Goal: Transaction & Acquisition: Purchase product/service

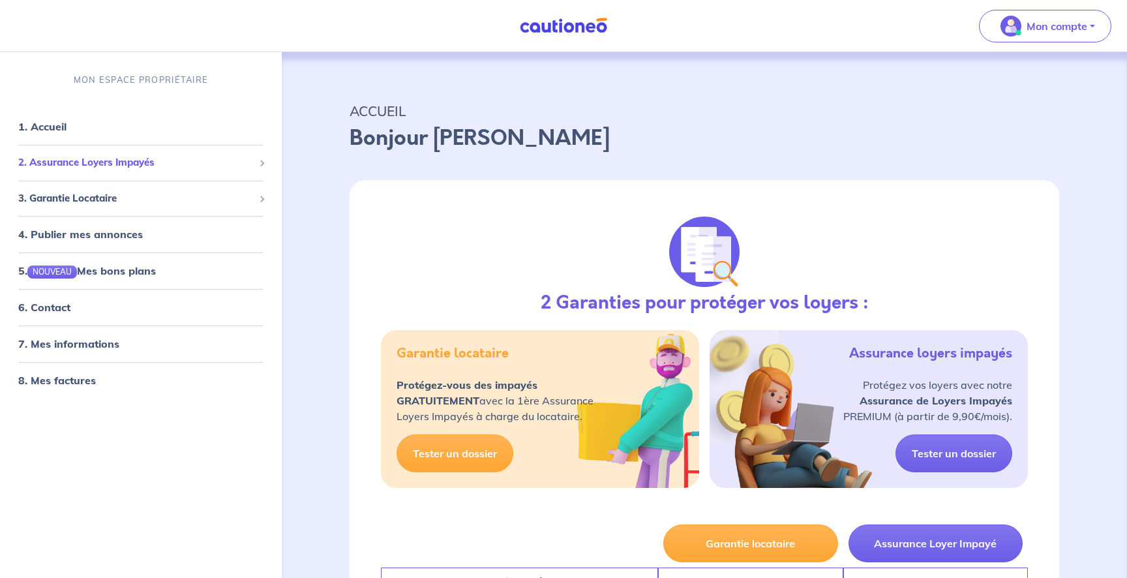
click at [69, 149] on li "2. Assurance Loyers Impayés Souscrire Suivre mes dossiers Mes contrats signés D…" at bounding box center [140, 163] width 271 height 36
click at [80, 158] on span "2. Assurance Loyers Impayés" at bounding box center [135, 162] width 235 height 15
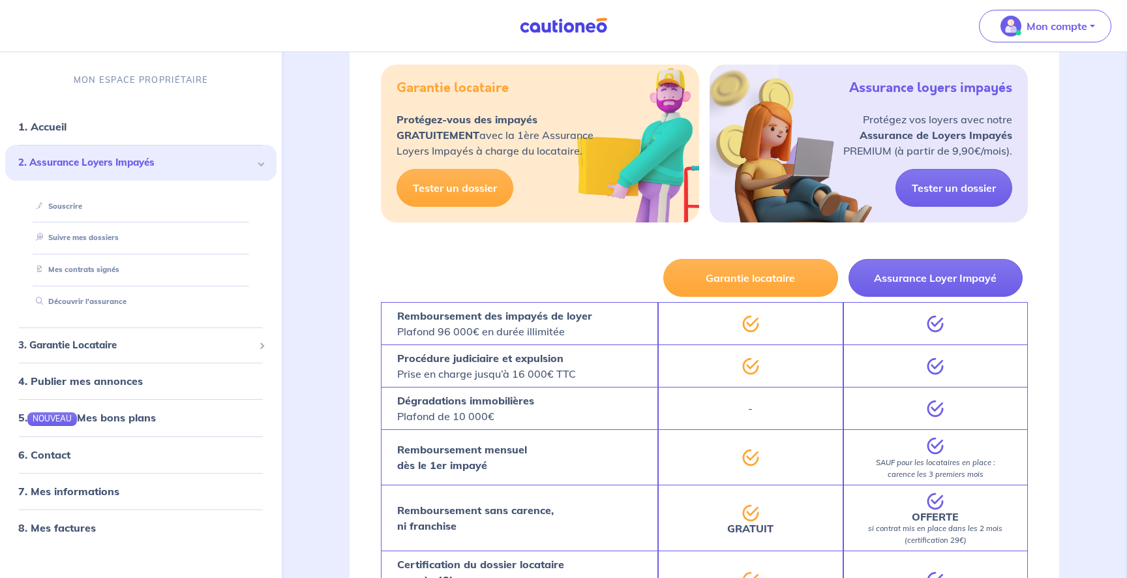
scroll to position [254, 0]
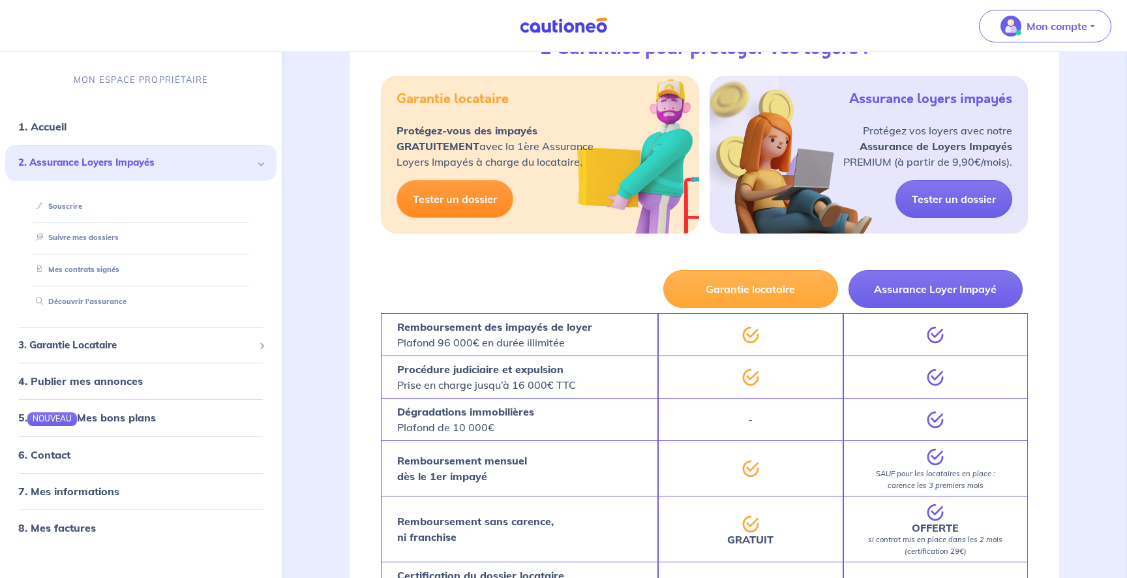
click at [476, 198] on link "Tester un dossier" at bounding box center [454, 199] width 117 height 38
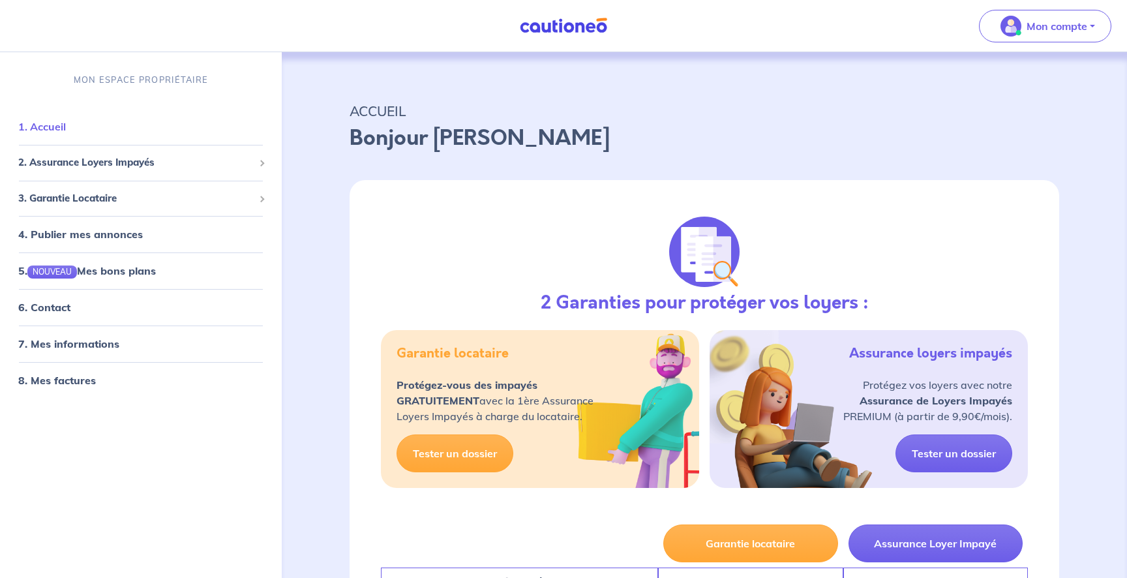
click at [66, 121] on link "1. Accueil" at bounding box center [42, 126] width 48 height 13
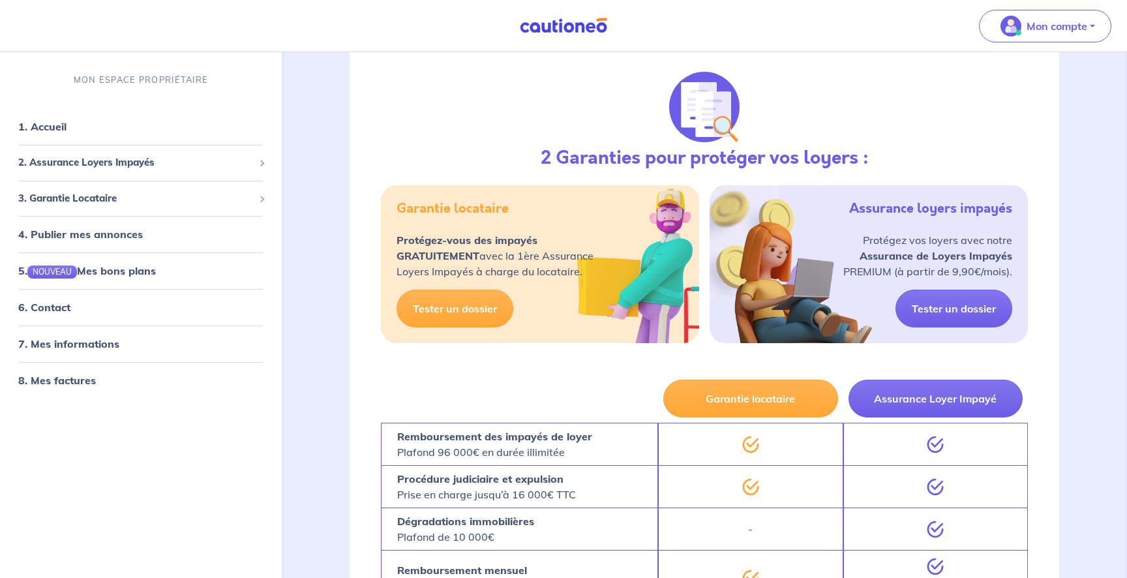
scroll to position [175, 0]
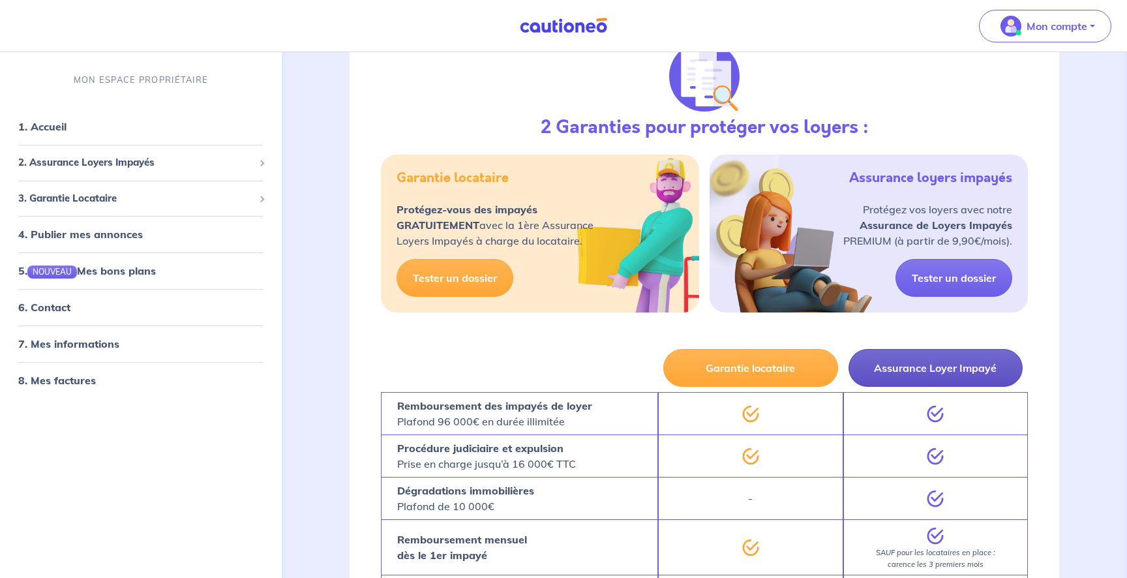
click at [932, 379] on button "Assurance Loyer Impayé" at bounding box center [935, 368] width 174 height 38
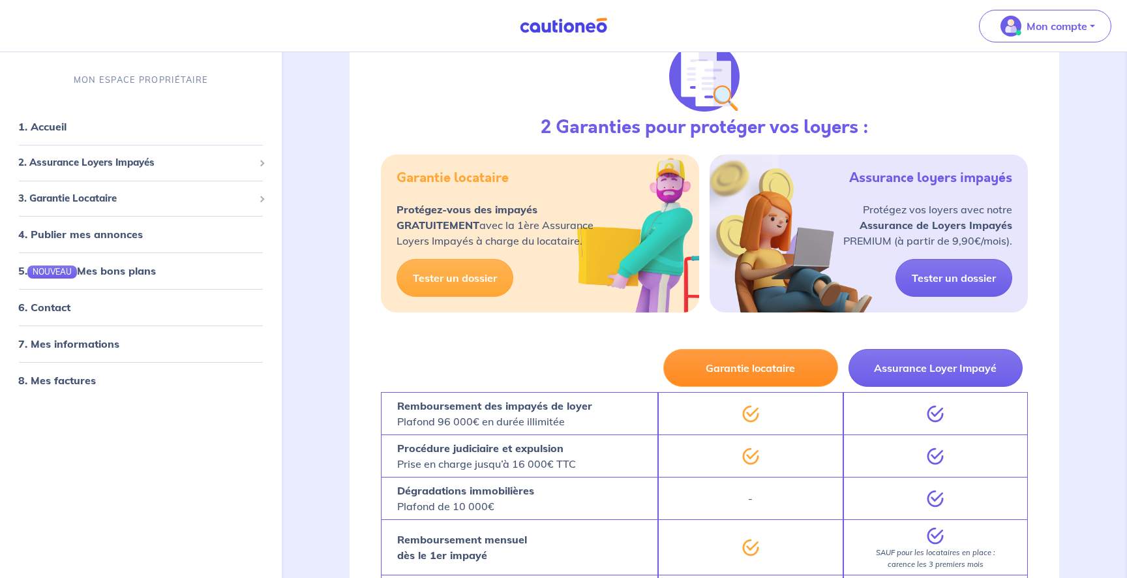
click at [800, 371] on button "Garantie locataire" at bounding box center [750, 368] width 174 height 38
click at [762, 368] on button "Garantie locataire" at bounding box center [750, 368] width 174 height 38
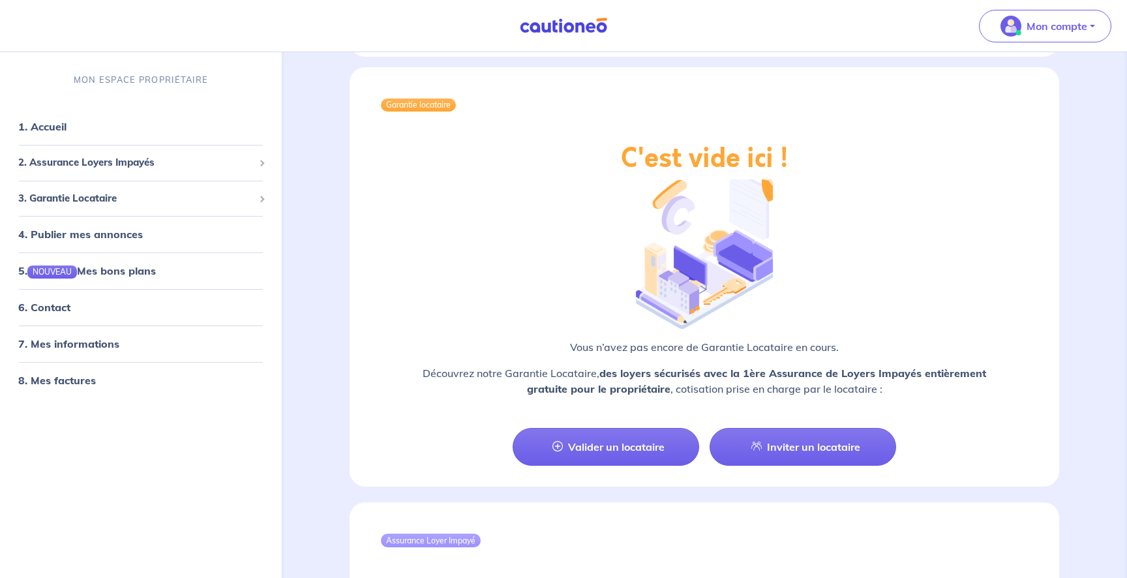
scroll to position [984, 0]
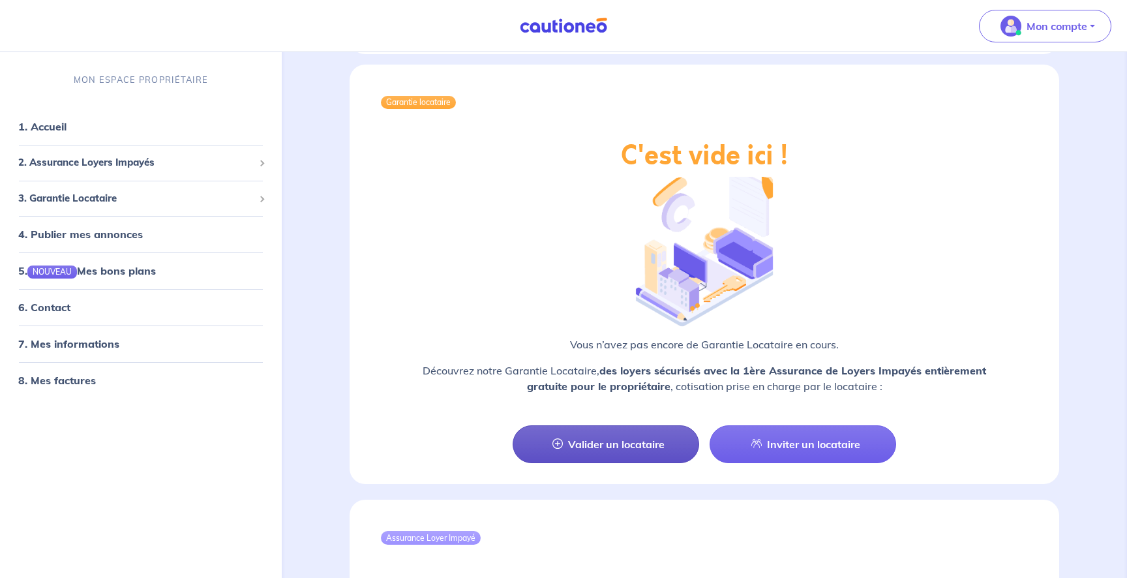
click at [620, 452] on link "Valider un locataire" at bounding box center [606, 444] width 186 height 38
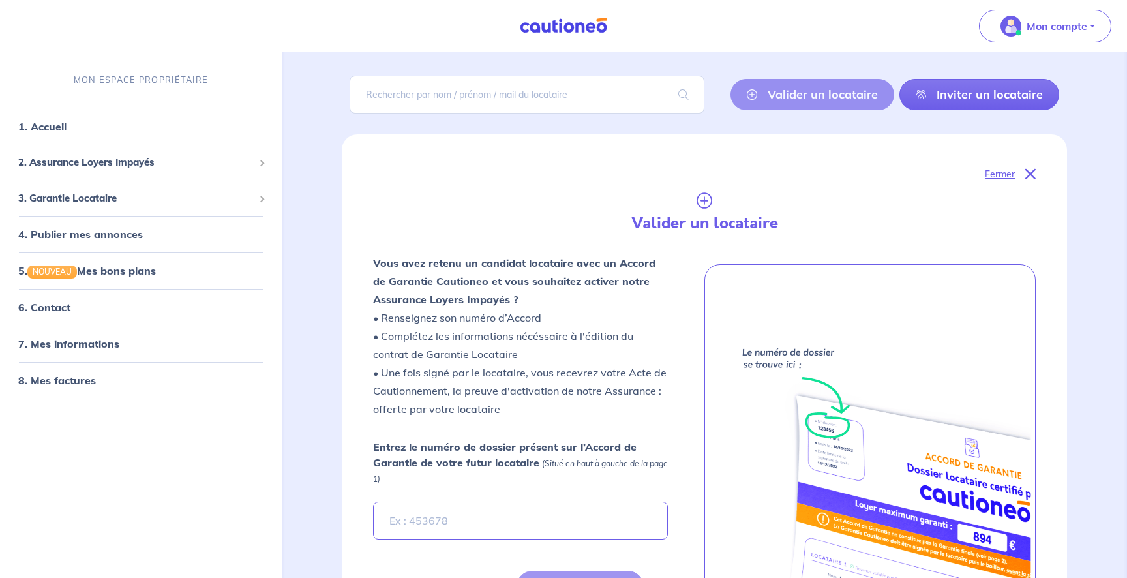
scroll to position [77, 0]
click at [715, 202] on icon at bounding box center [704, 196] width 663 height 26
click at [923, 96] on icon at bounding box center [921, 94] width 10 height 10
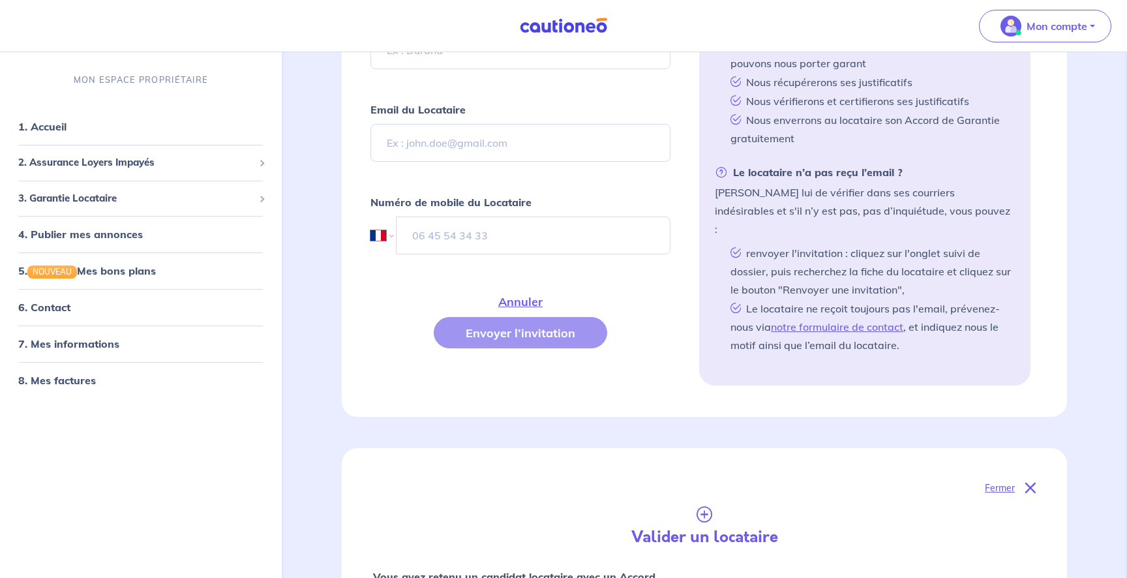
scroll to position [436, 0]
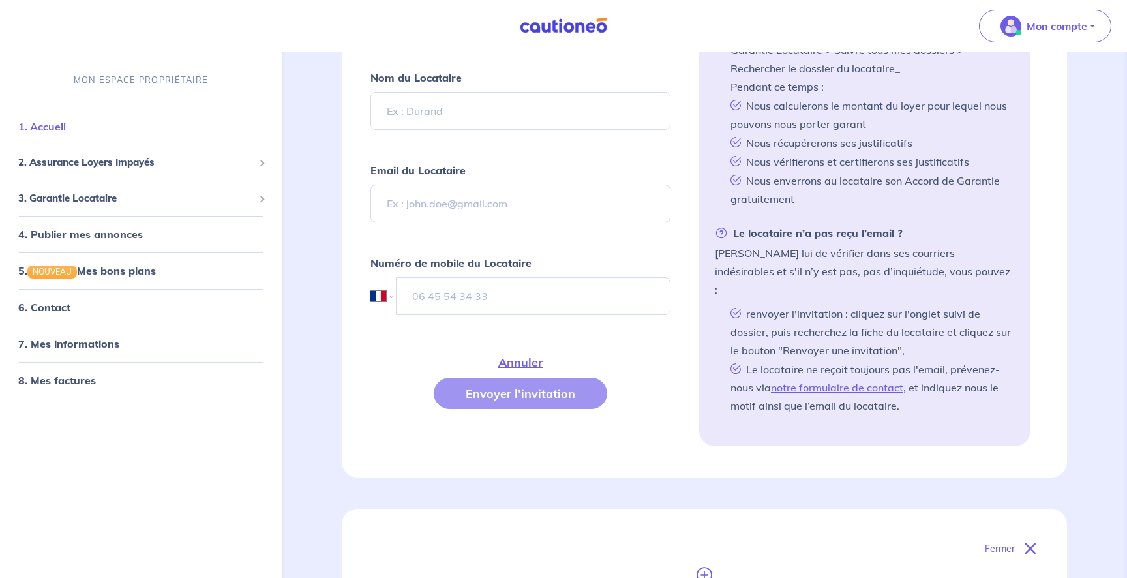
click at [57, 133] on link "1. Accueil" at bounding box center [42, 126] width 48 height 13
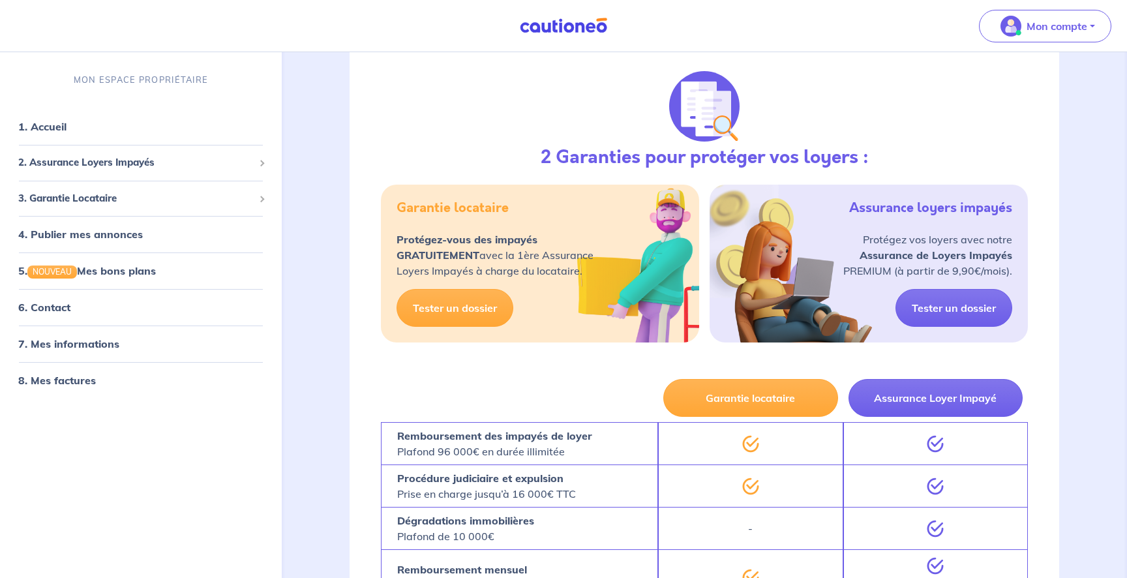
scroll to position [146, 0]
click at [883, 391] on button "Assurance Loyer Impayé" at bounding box center [935, 397] width 174 height 38
click at [869, 388] on button "Assurance Loyer Impayé" at bounding box center [935, 397] width 174 height 38
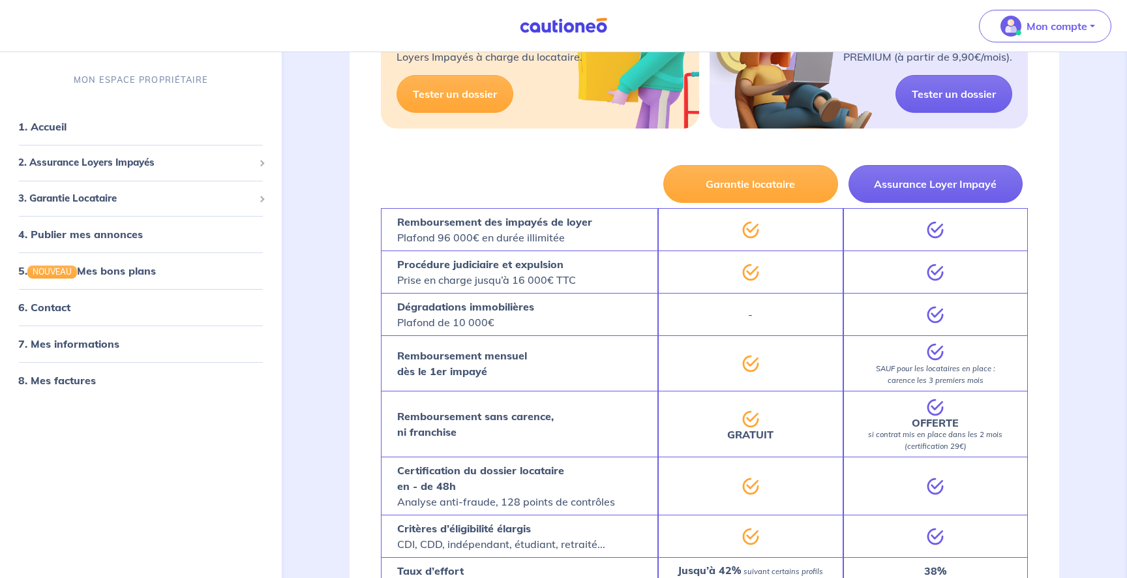
scroll to position [230, 0]
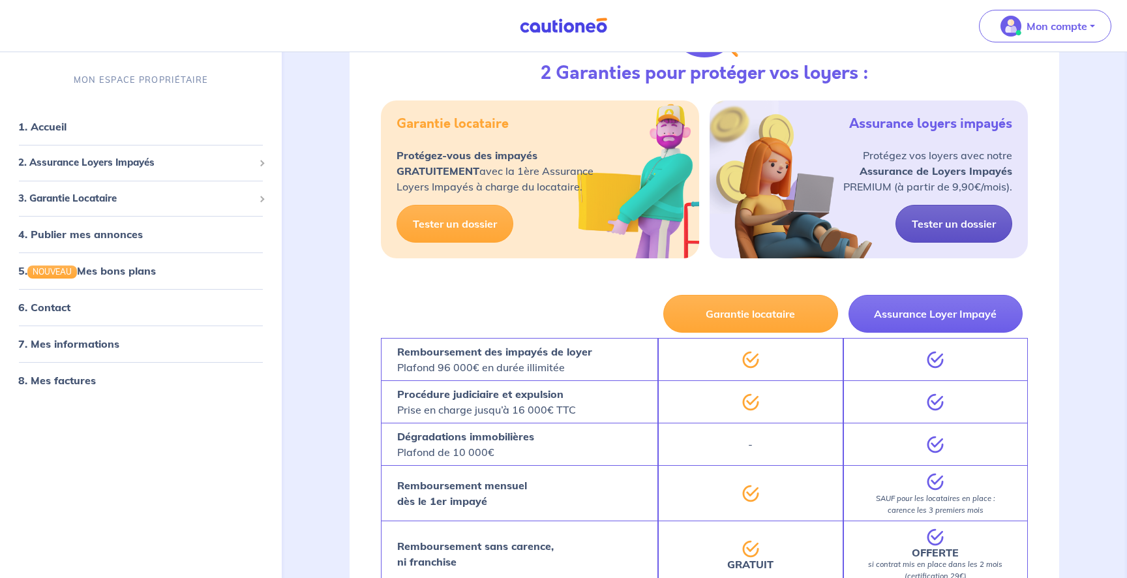
click at [949, 224] on link "Tester un dossier" at bounding box center [953, 224] width 117 height 38
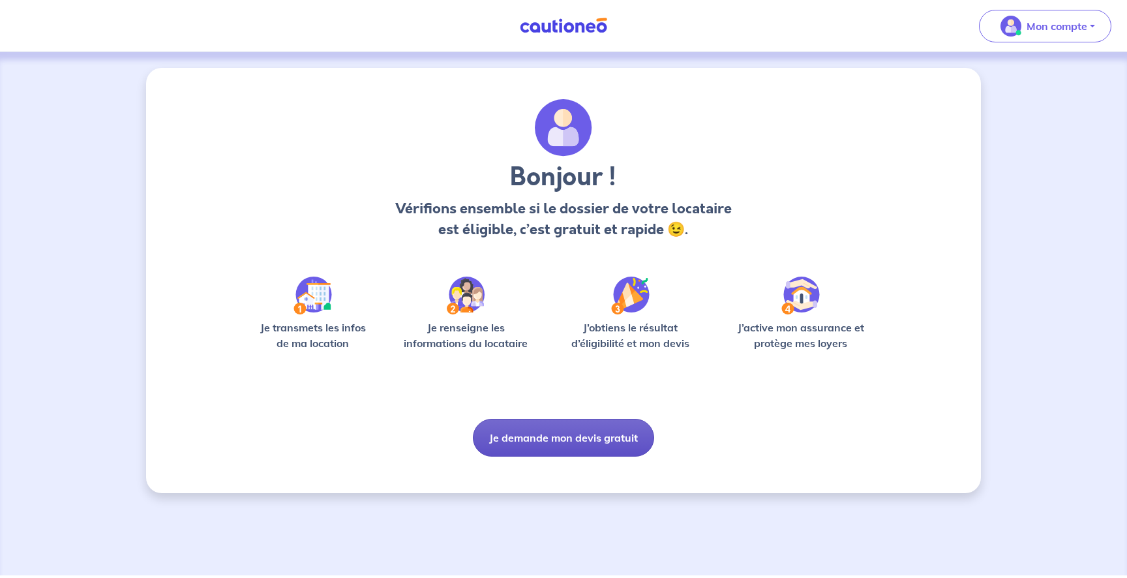
click at [559, 439] on button "Je demande mon devis gratuit" at bounding box center [563, 438] width 181 height 38
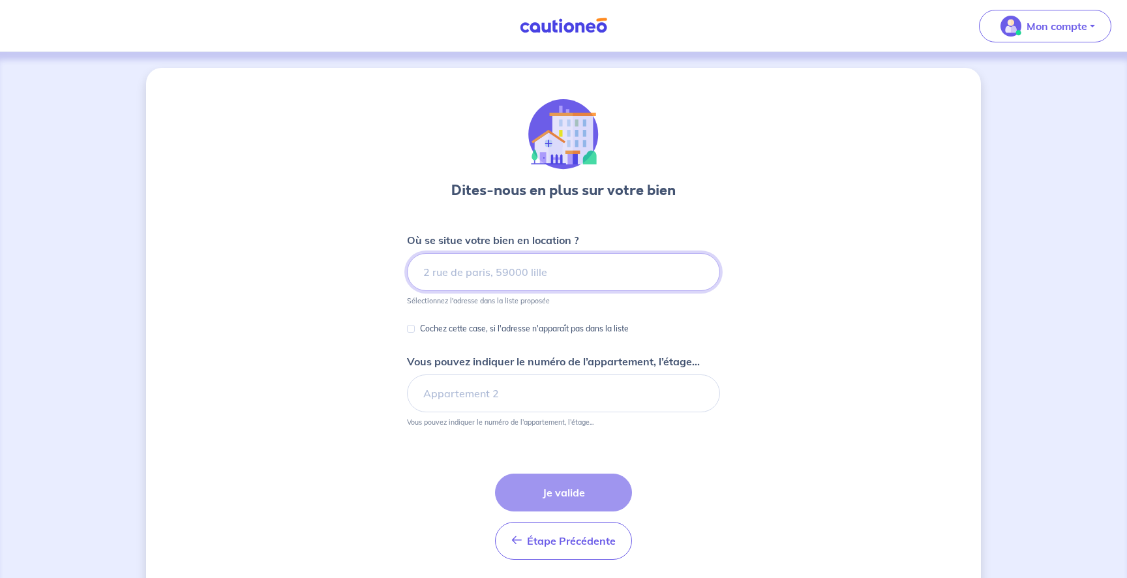
click at [509, 282] on input at bounding box center [563, 272] width 313 height 38
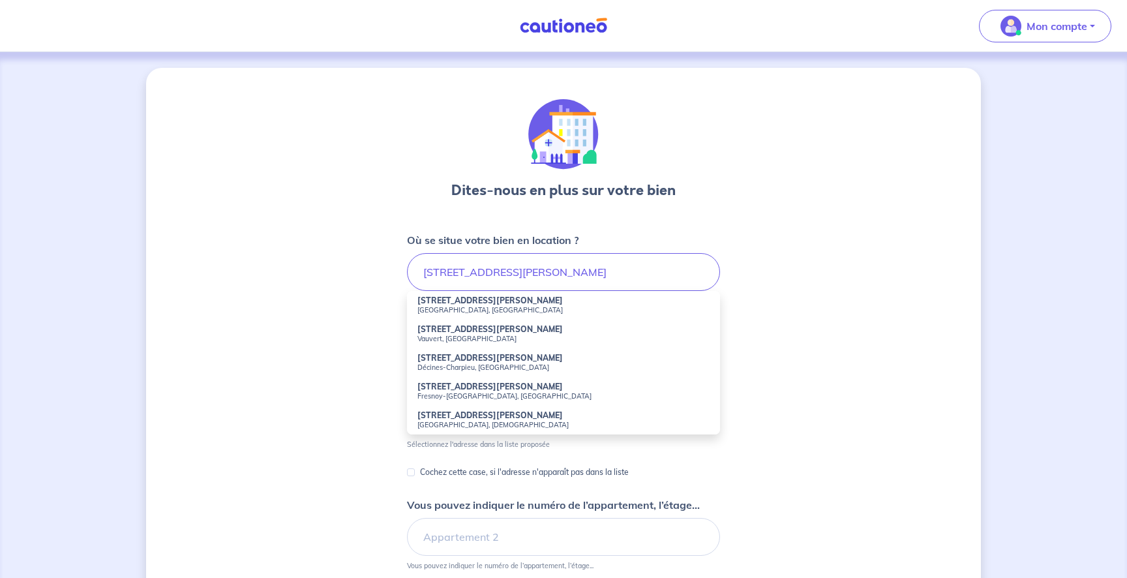
click at [537, 306] on small "[GEOGRAPHIC_DATA], [GEOGRAPHIC_DATA]" at bounding box center [563, 309] width 292 height 9
type input "[STREET_ADDRESS][PERSON_NAME]"
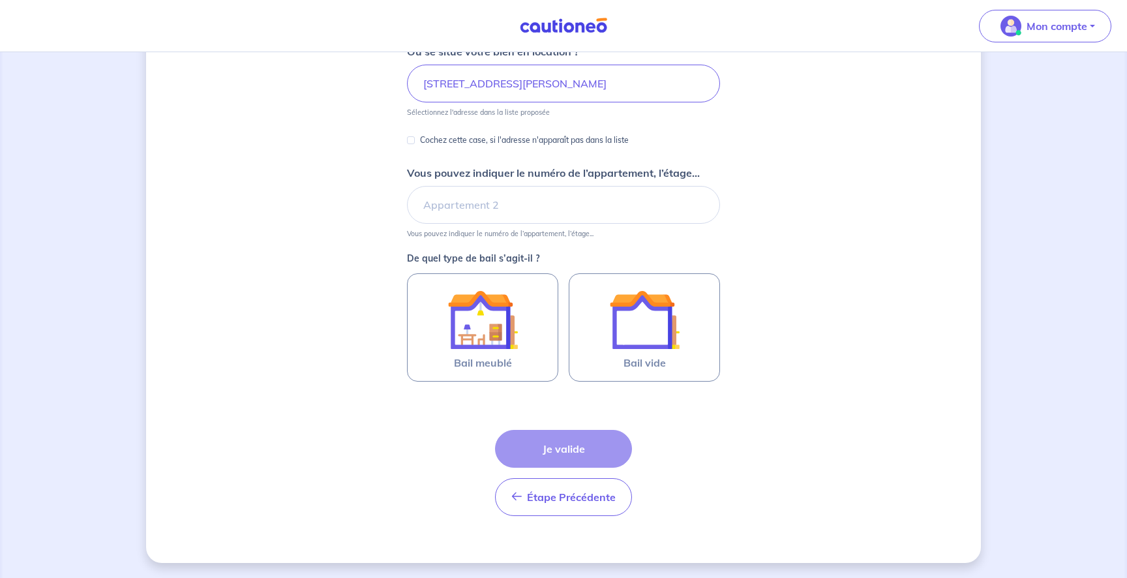
scroll to position [189, 0]
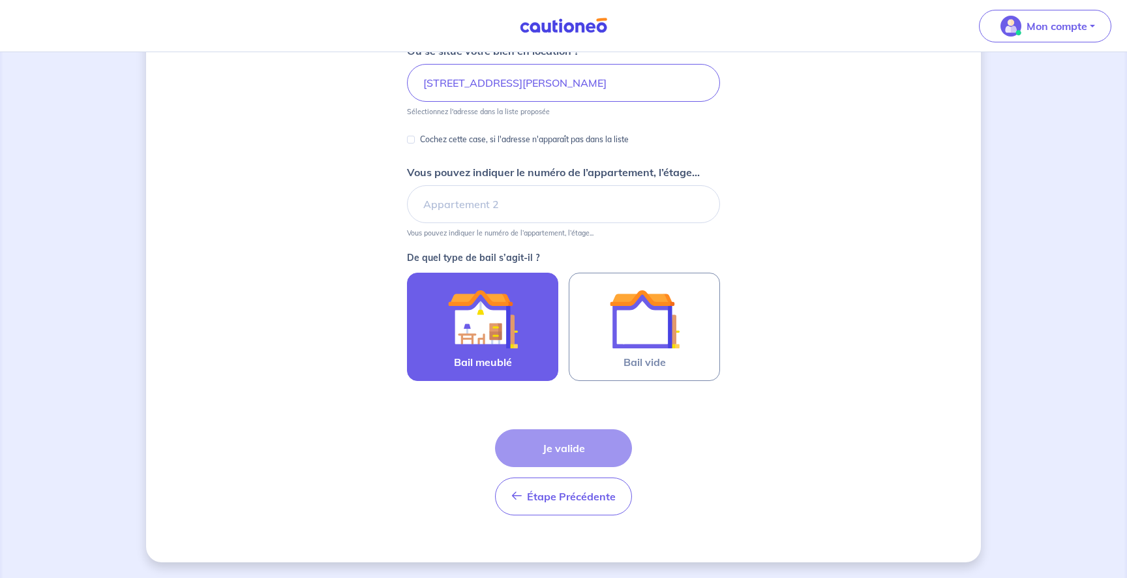
click at [487, 311] on img at bounding box center [482, 319] width 70 height 70
click at [0, 0] on input "Bail meublé" at bounding box center [0, 0] width 0 height 0
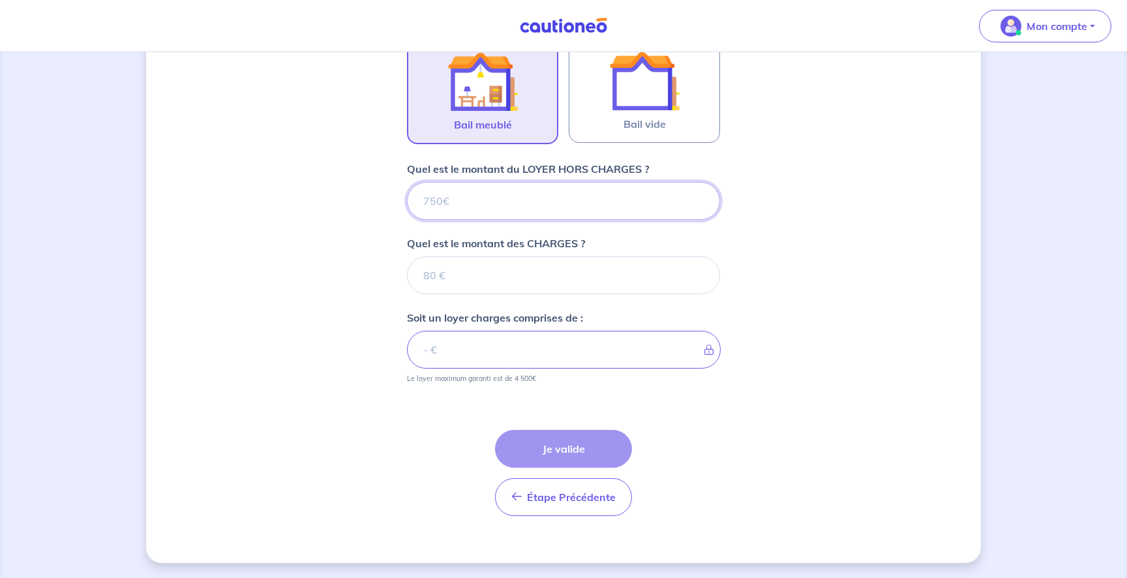
scroll to position [428, 0]
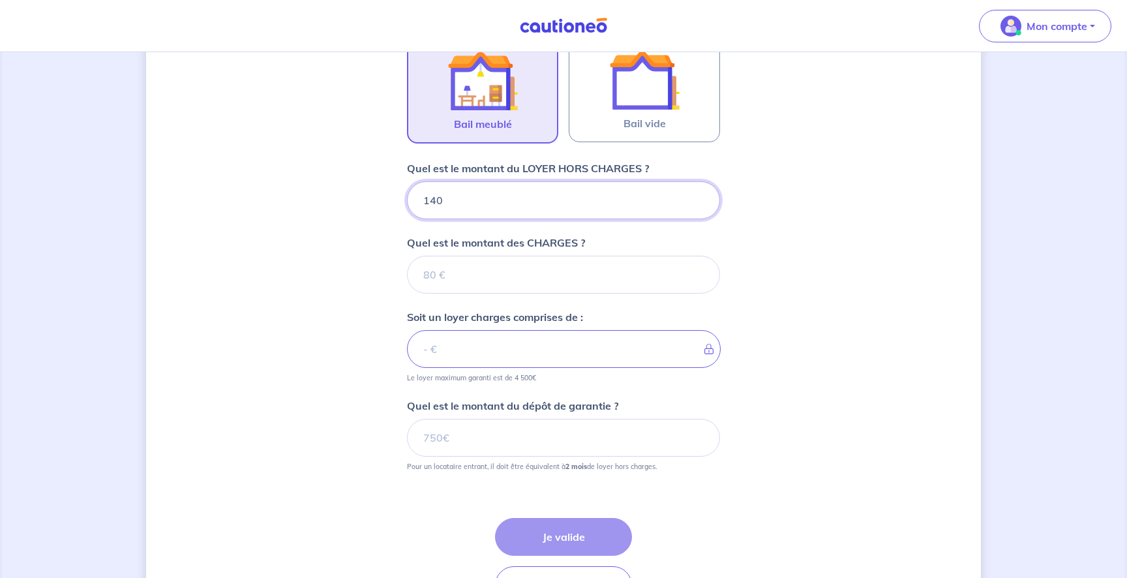
type input "1400"
click at [496, 273] on input "Quel est le montant des CHARGES ?" at bounding box center [563, 275] width 313 height 38
type input "60"
type input "1460"
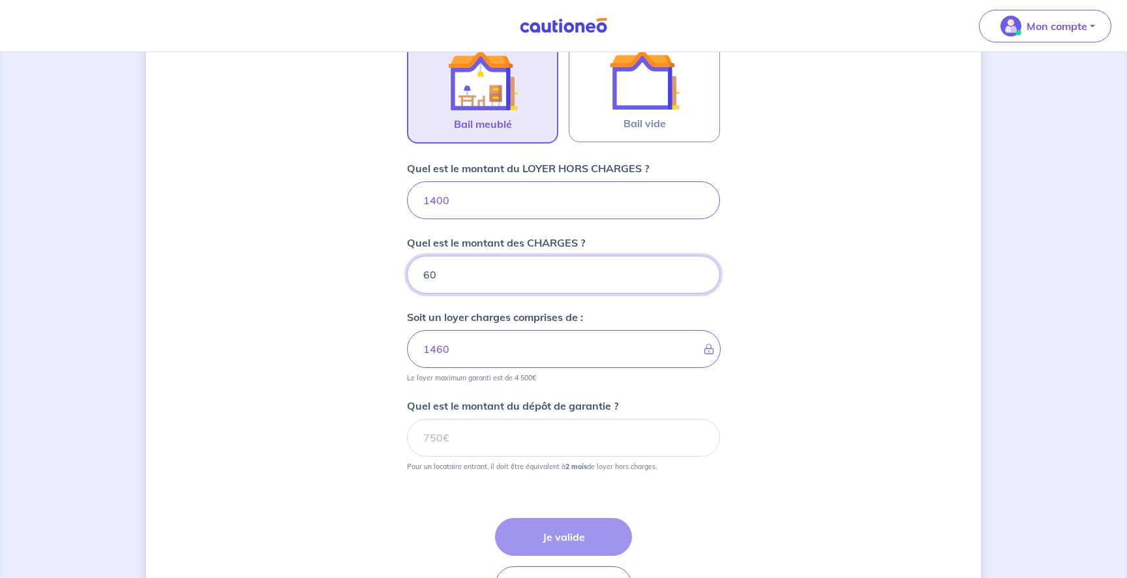
type input "60"
click at [516, 431] on input "Quel est le montant du dépôt de garantie ?" at bounding box center [563, 438] width 313 height 38
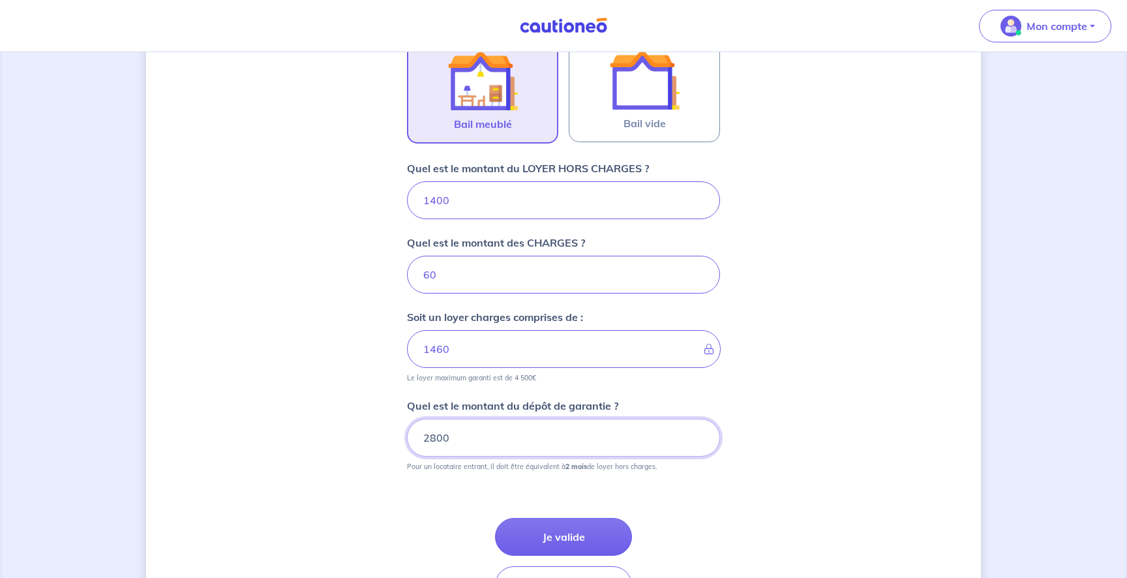
type input "2800"
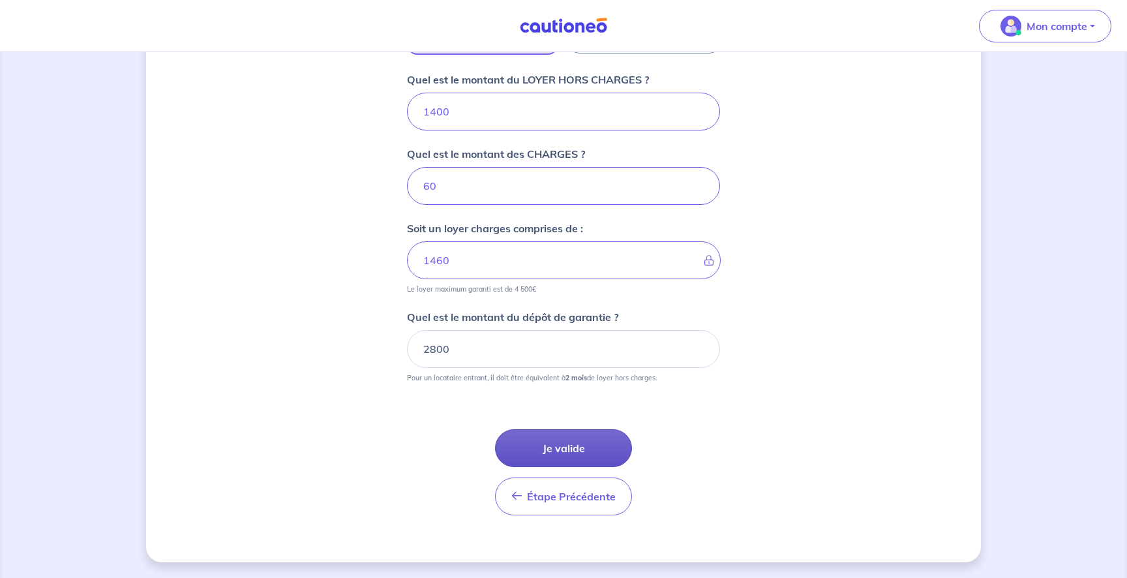
click at [550, 436] on button "Je valide" at bounding box center [563, 448] width 137 height 38
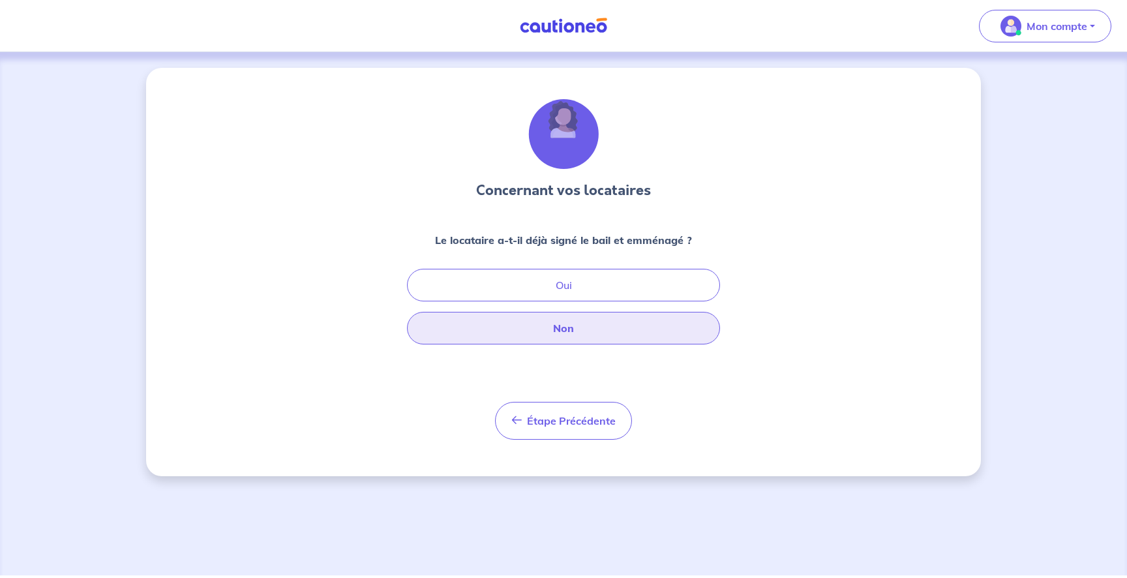
click at [544, 329] on button "Non" at bounding box center [563, 328] width 313 height 33
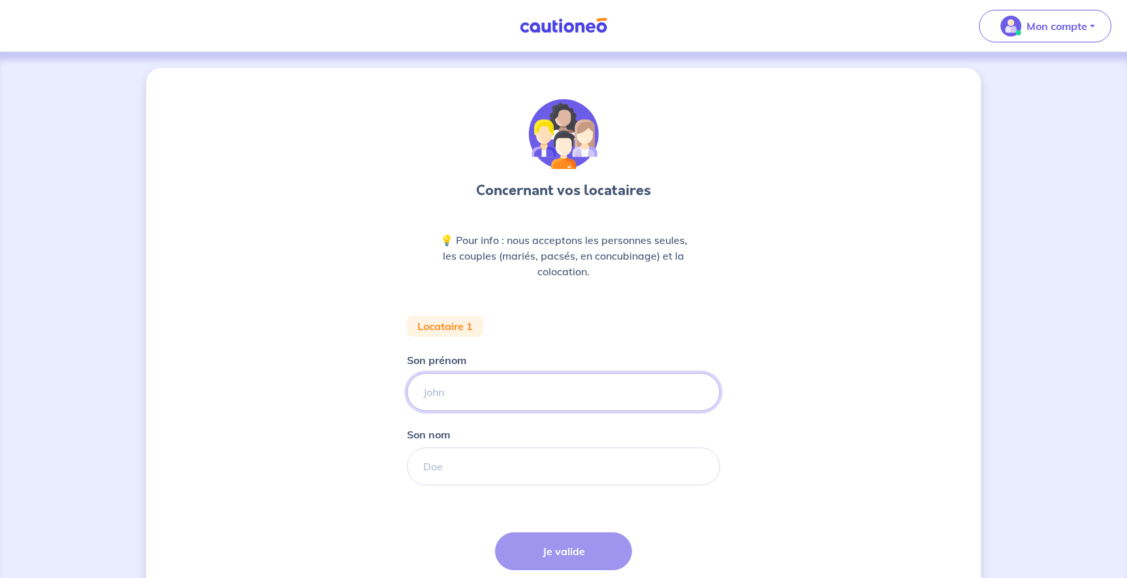
click at [495, 400] on input "Son prénom" at bounding box center [563, 392] width 313 height 38
click at [524, 336] on form "Locataire 1 Son prénom [PERSON_NAME] nom Étape Précédente Précédent Je valide J…" at bounding box center [563, 472] width 313 height 313
click at [502, 404] on input "Son prénom" at bounding box center [563, 392] width 313 height 38
type input "m"
type input "[PERSON_NAME]"
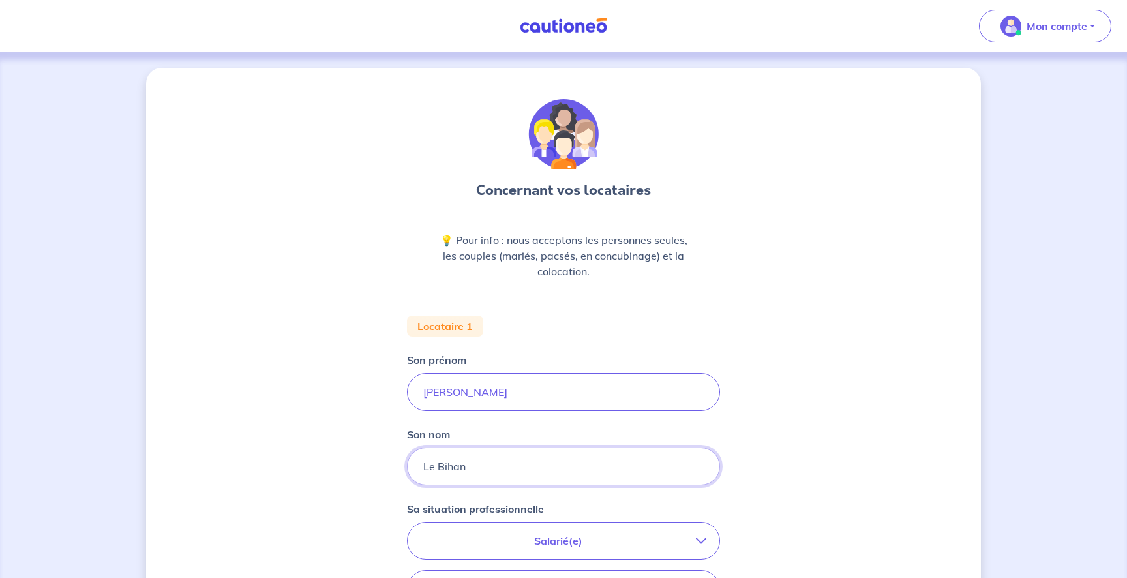
type input "Le Bihan"
click at [910, 375] on div "Concernant vos locataires 💡 Pour info : nous acceptons les personnes seules, le…" at bounding box center [563, 480] width 835 height 824
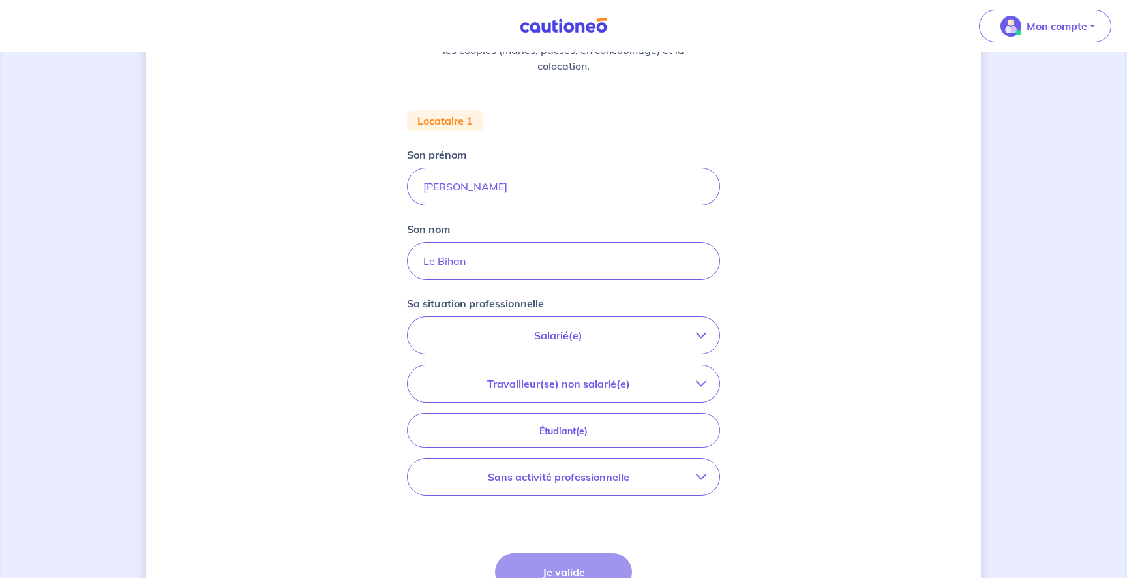
scroll to position [241, 0]
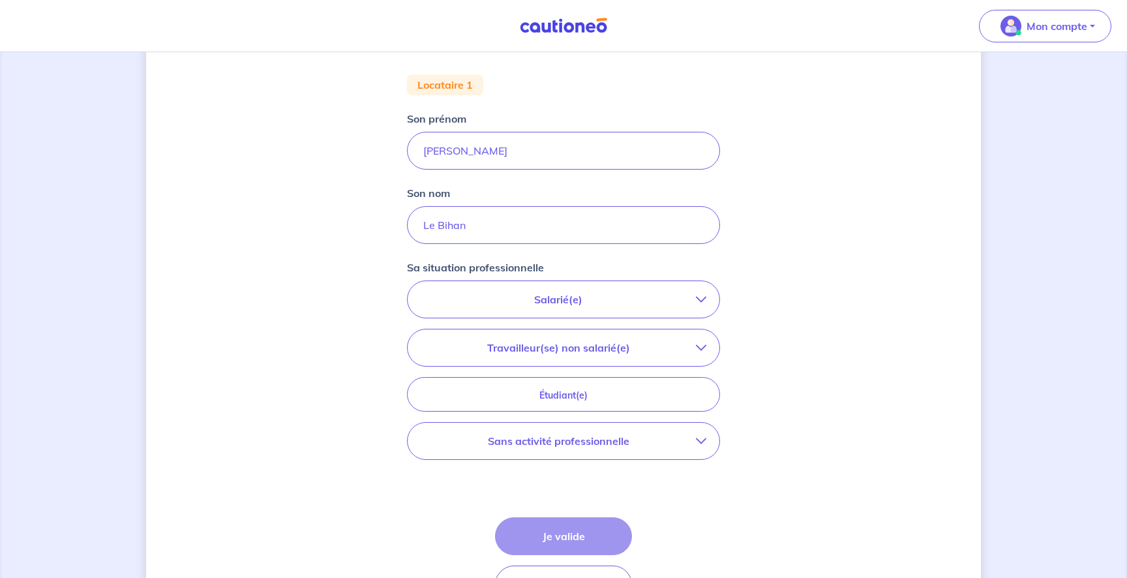
click at [584, 350] on p "Travailleur(se) non salarié(e)" at bounding box center [558, 348] width 275 height 16
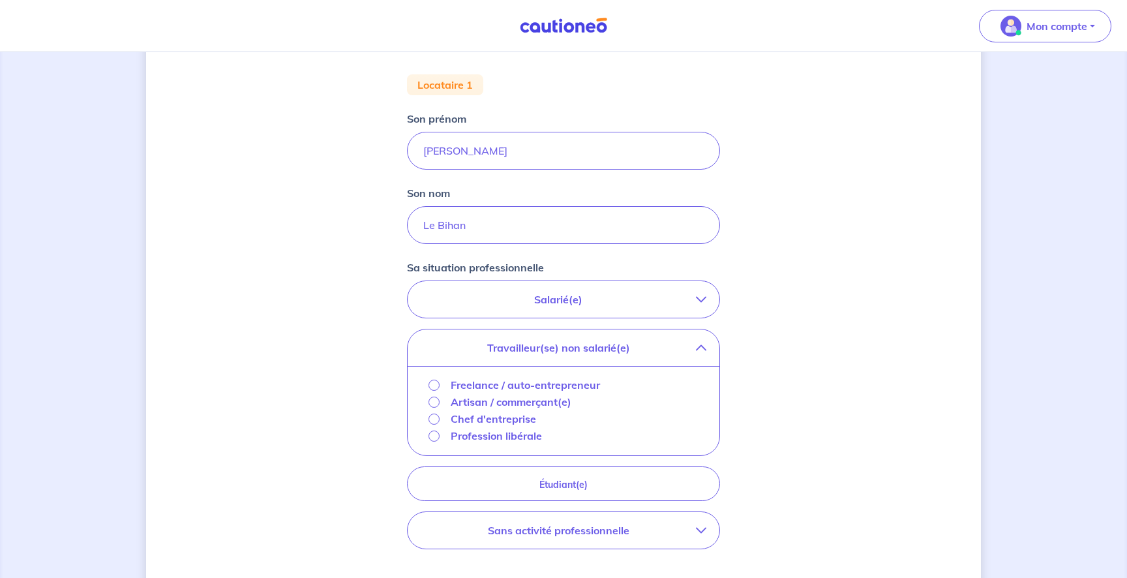
click at [495, 438] on p "Profession libérale" at bounding box center [496, 436] width 91 height 16
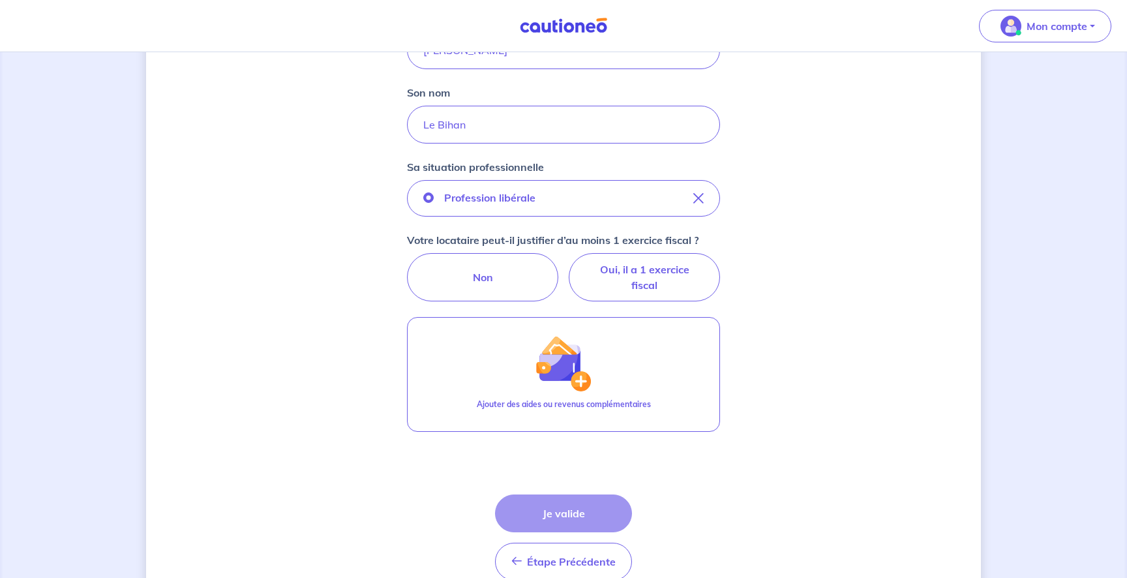
scroll to position [346, 0]
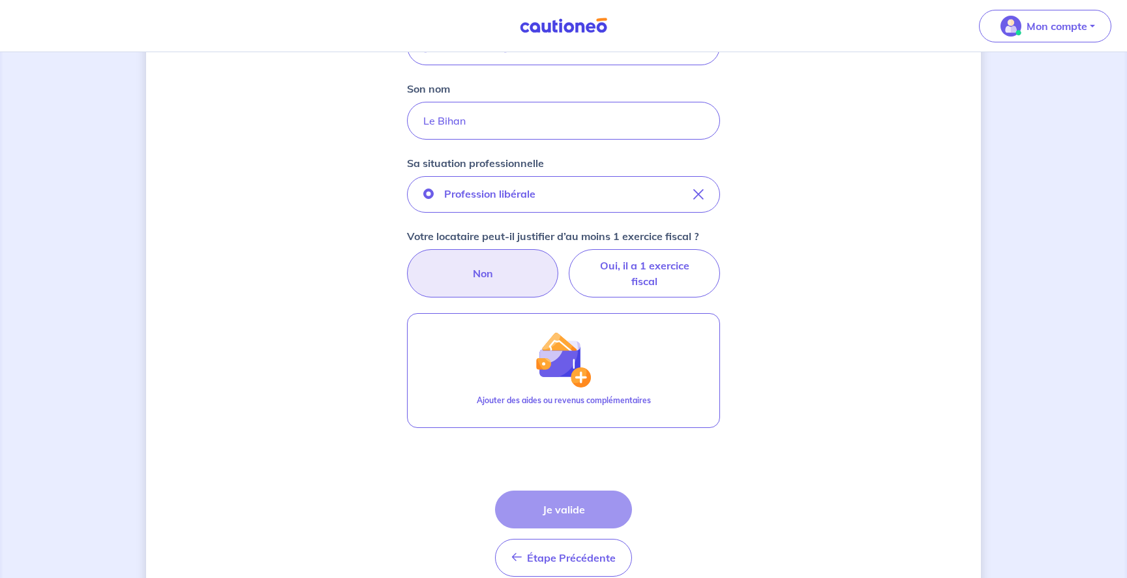
click at [494, 284] on label "Non" at bounding box center [482, 273] width 151 height 48
click at [559, 258] on input "Non" at bounding box center [563, 253] width 8 height 8
radio input "true"
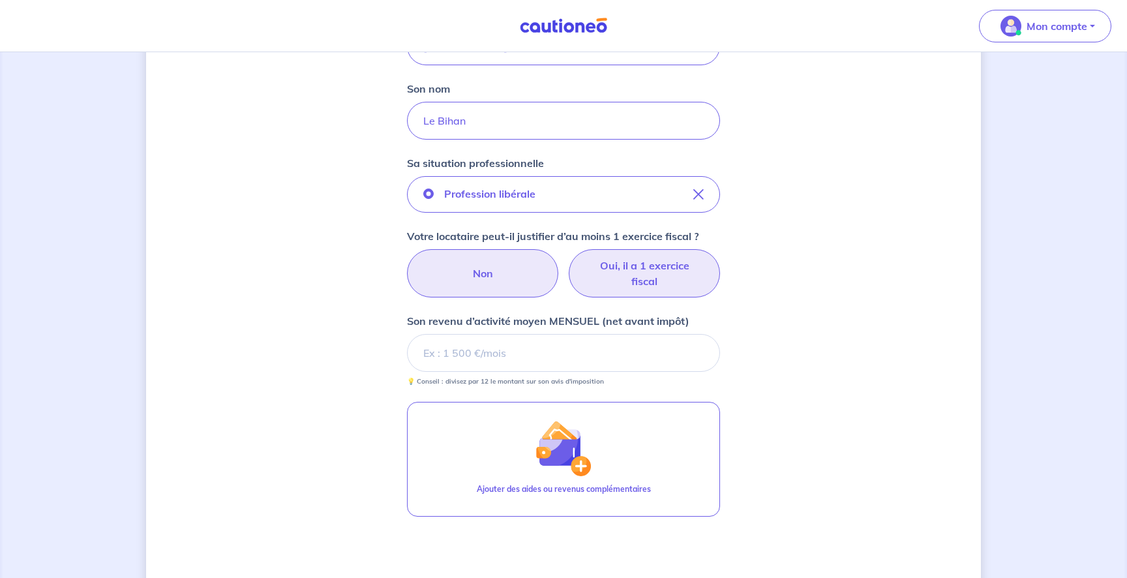
click at [615, 278] on label "Oui, il a 1 exercice fiscal" at bounding box center [644, 273] width 151 height 48
click at [568, 258] on input "Oui, il a 1 exercice fiscal" at bounding box center [563, 253] width 8 height 8
radio input "true"
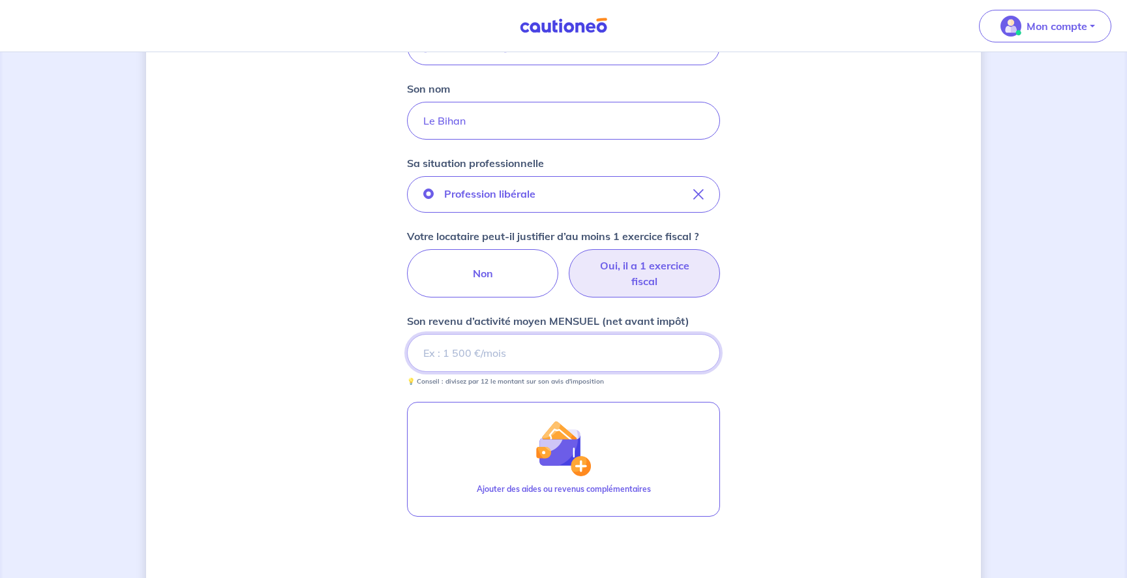
click at [545, 350] on input "Son revenu d’activité moyen MENSUEL (net avant impôt)" at bounding box center [563, 353] width 313 height 38
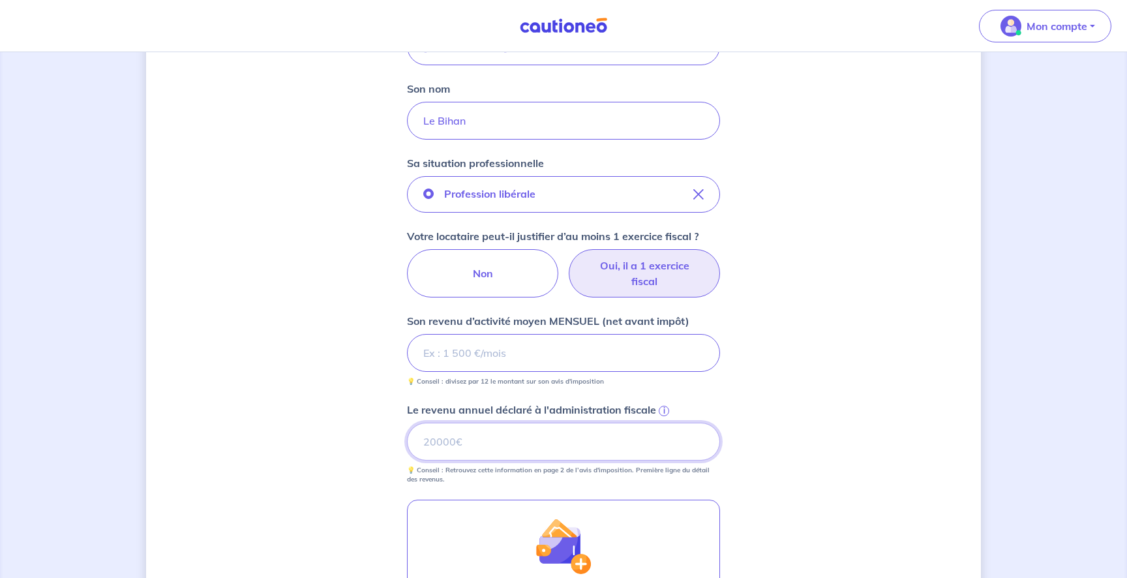
click at [516, 436] on input "Le revenu annuel déclaré à l'administration fiscale i" at bounding box center [563, 442] width 313 height 38
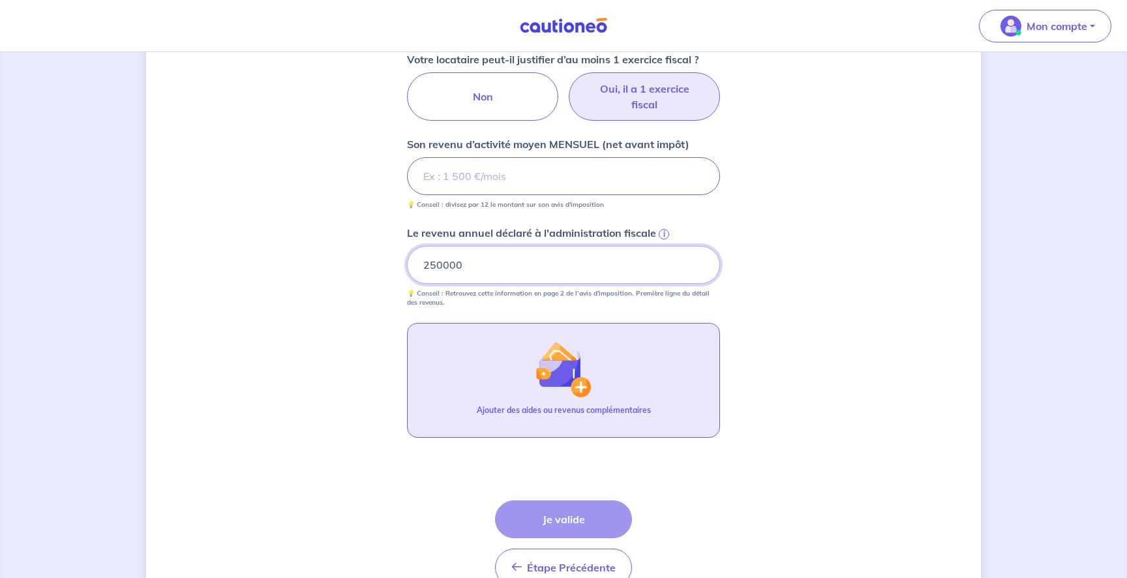
scroll to position [546, 0]
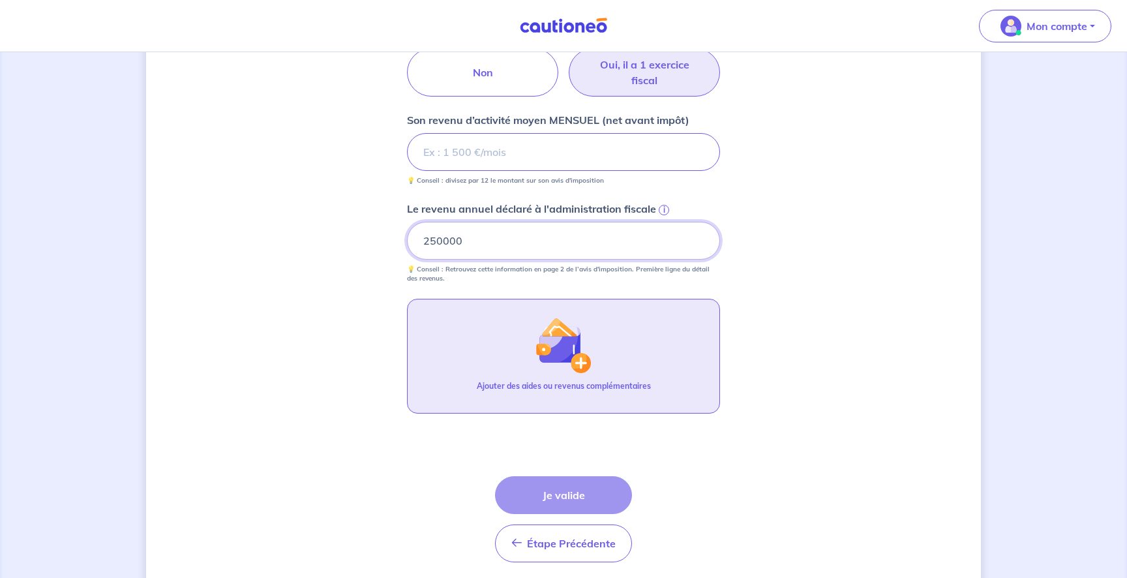
type input "250000"
click at [558, 359] on img "button" at bounding box center [563, 345] width 56 height 56
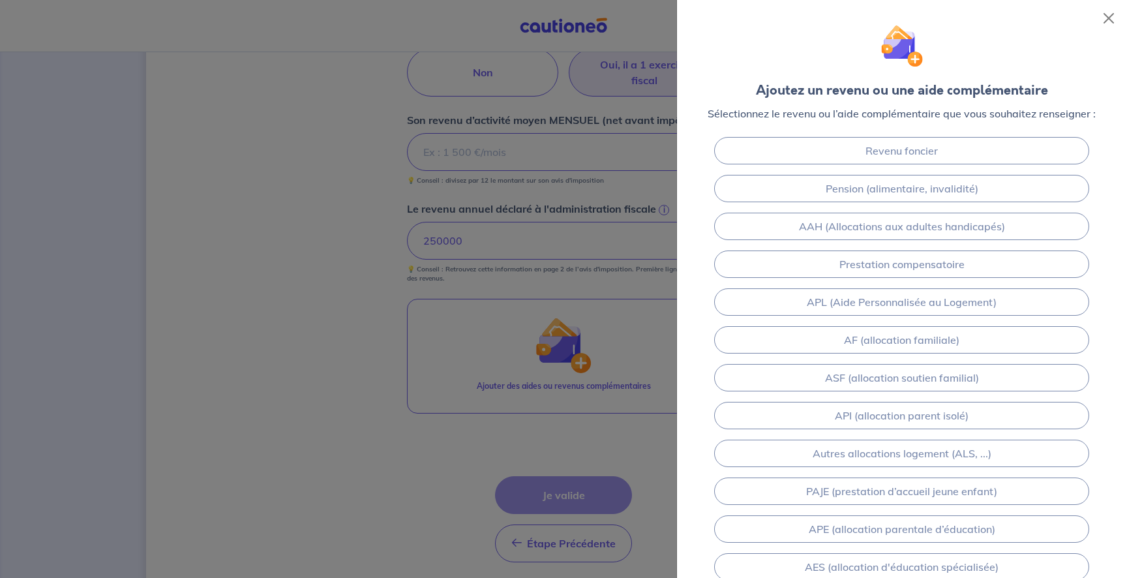
click at [396, 385] on div at bounding box center [563, 289] width 1127 height 578
click at [1098, 30] on div "Ajoutez un revenu ou une aide complémentaire Sélectionnez le revenu ou l’aide c…" at bounding box center [901, 65] width 409 height 111
click at [1101, 27] on button "Close" at bounding box center [1108, 18] width 21 height 21
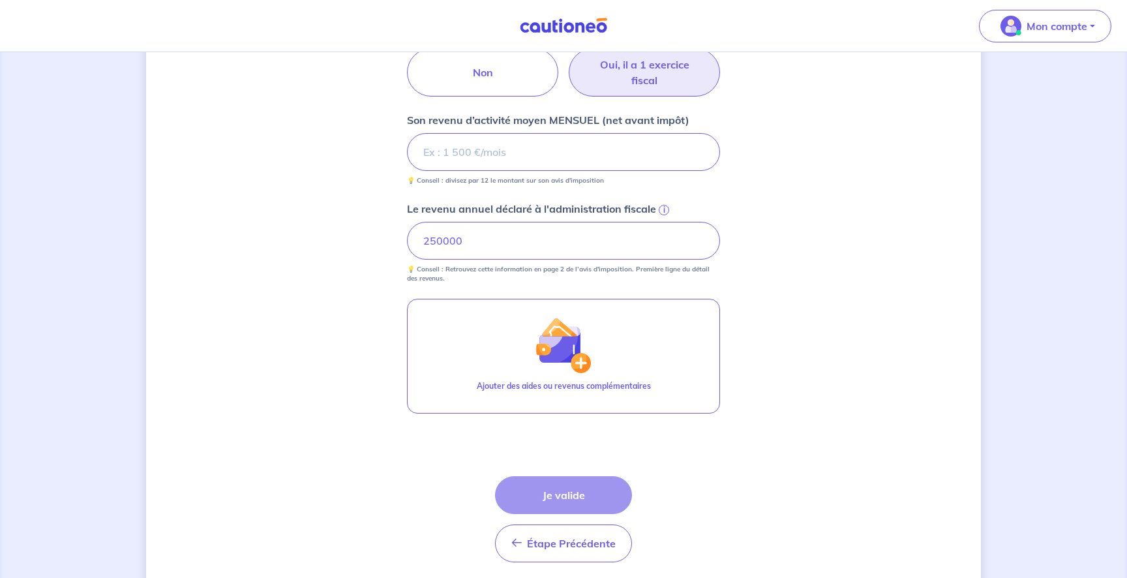
click at [582, 494] on div "Étape Précédente Précédent Je valide Je valide" at bounding box center [563, 519] width 137 height 86
click at [494, 160] on input "Son revenu d’activité moyen MENSUEL (net avant impôt)" at bounding box center [563, 152] width 313 height 38
click at [782, 179] on div "Concernant vos locataires 💡 Pour info : nous acceptons les personnes seules, le…" at bounding box center [563, 65] width 835 height 1088
drag, startPoint x: 458, startPoint y: 151, endPoint x: 402, endPoint y: 146, distance: 57.0
click at [402, 146] on div "Concernant vos locataires 💡 Pour info : nous acceptons les personnes seules, le…" at bounding box center [563, 65] width 835 height 1088
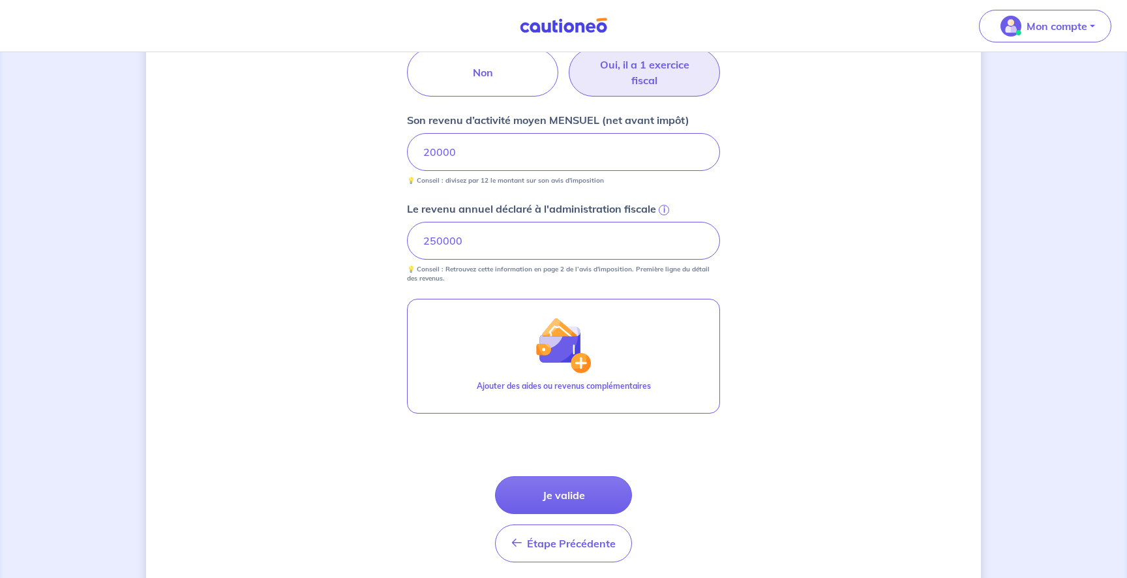
click at [318, 280] on div "Concernant vos locataires 💡 Pour info : nous acceptons les personnes seules, le…" at bounding box center [563, 65] width 835 height 1088
click at [573, 490] on button "Je valide" at bounding box center [563, 495] width 137 height 38
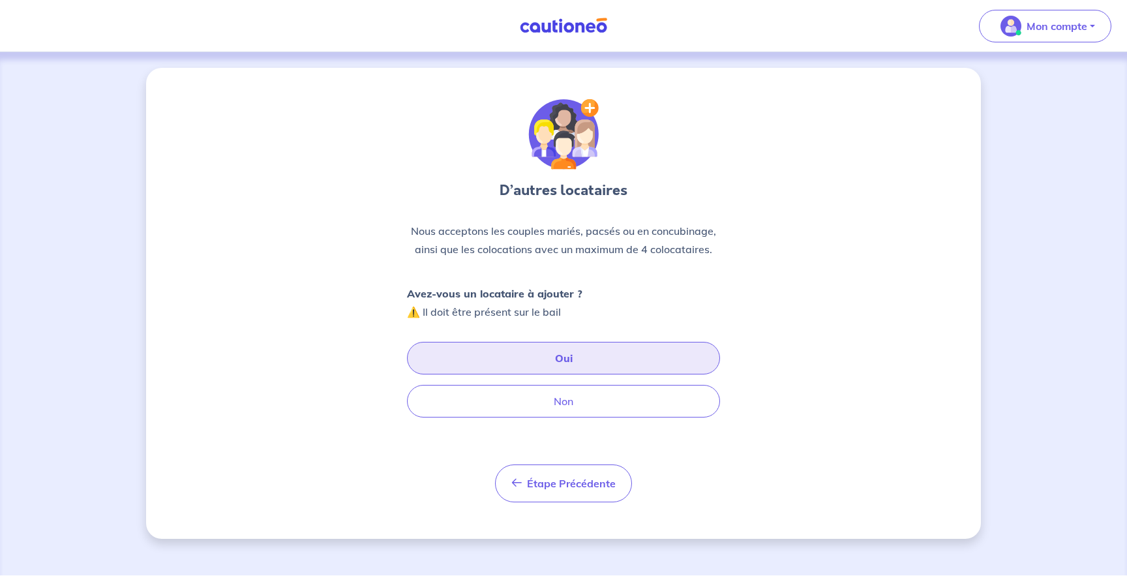
click at [554, 359] on button "Oui" at bounding box center [563, 358] width 313 height 33
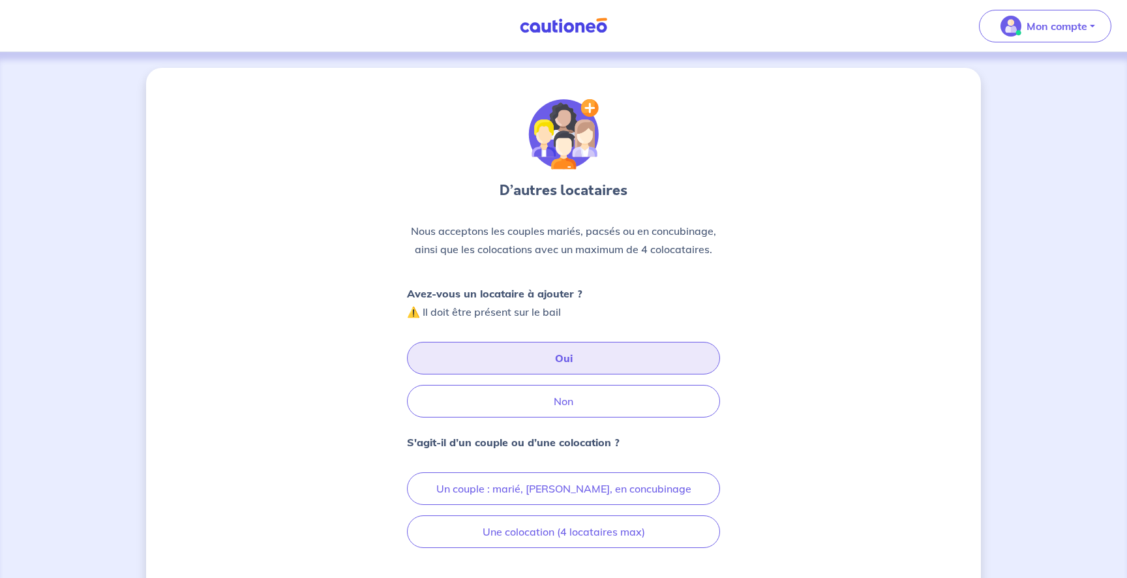
scroll to position [107, 0]
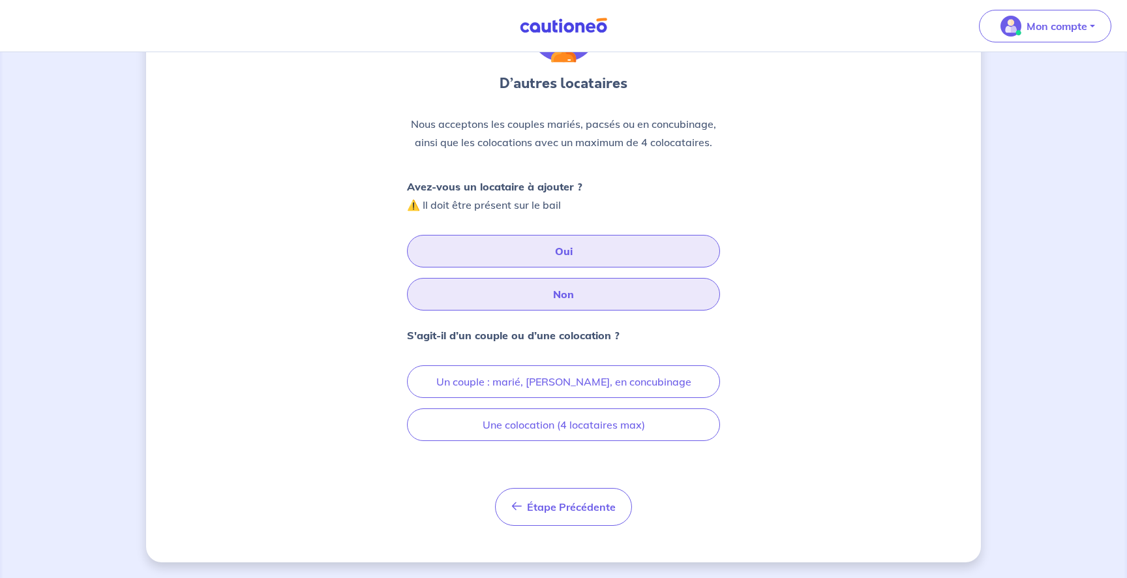
click at [544, 305] on button "Non" at bounding box center [563, 294] width 313 height 33
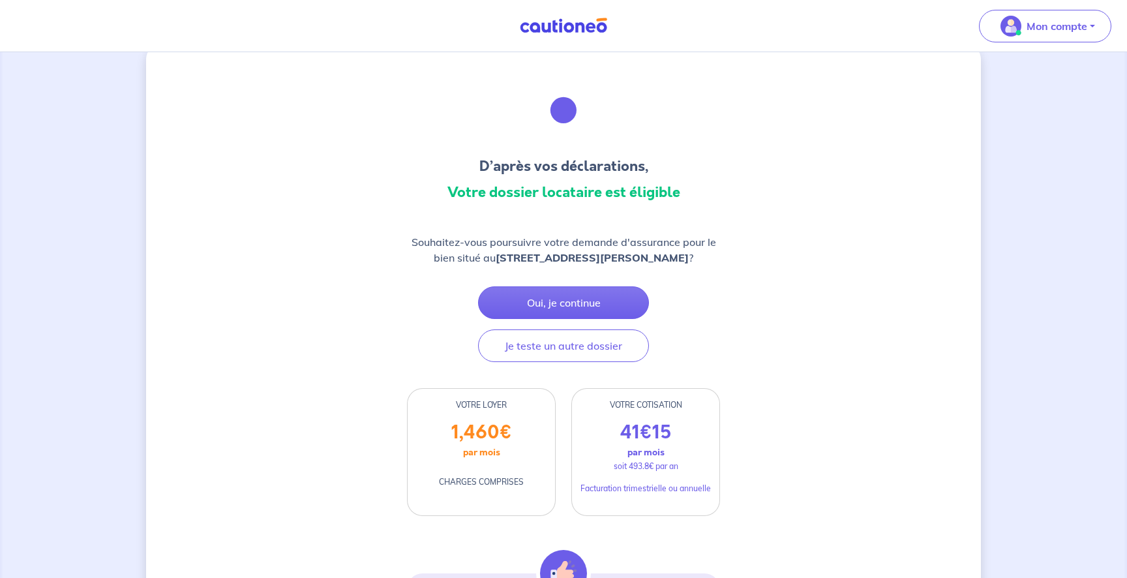
scroll to position [11, 0]
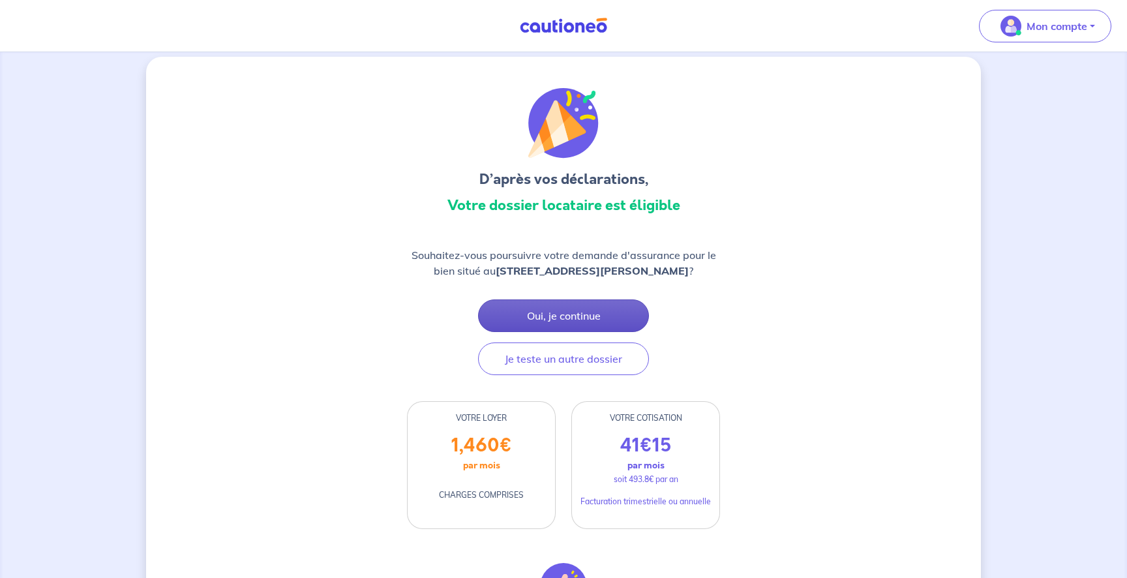
click at [591, 320] on button "Oui, je continue" at bounding box center [563, 315] width 171 height 33
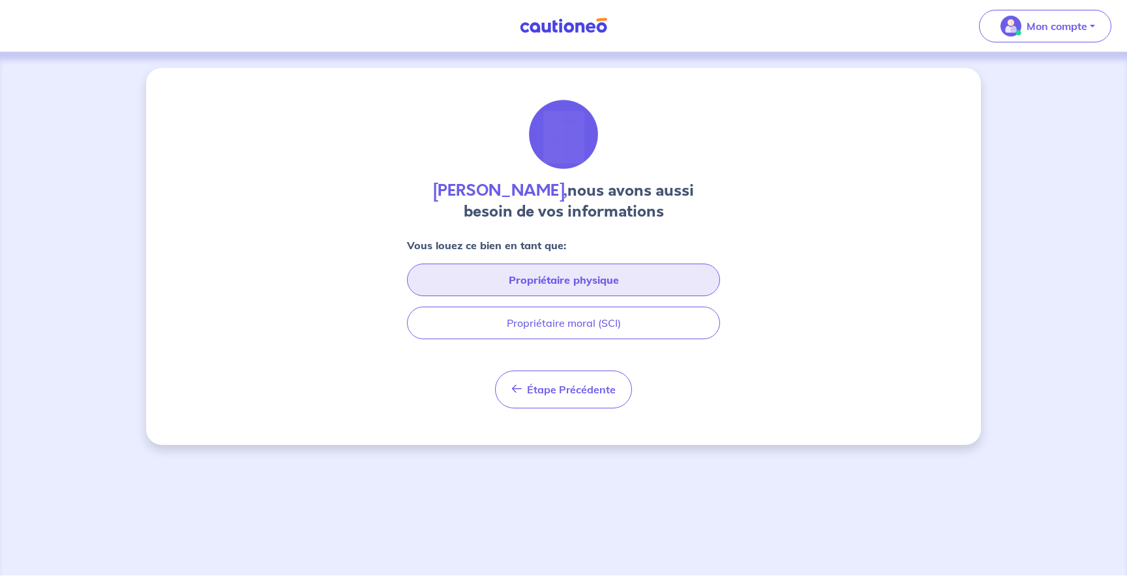
click at [561, 284] on button "Propriétaire physique" at bounding box center [563, 279] width 313 height 33
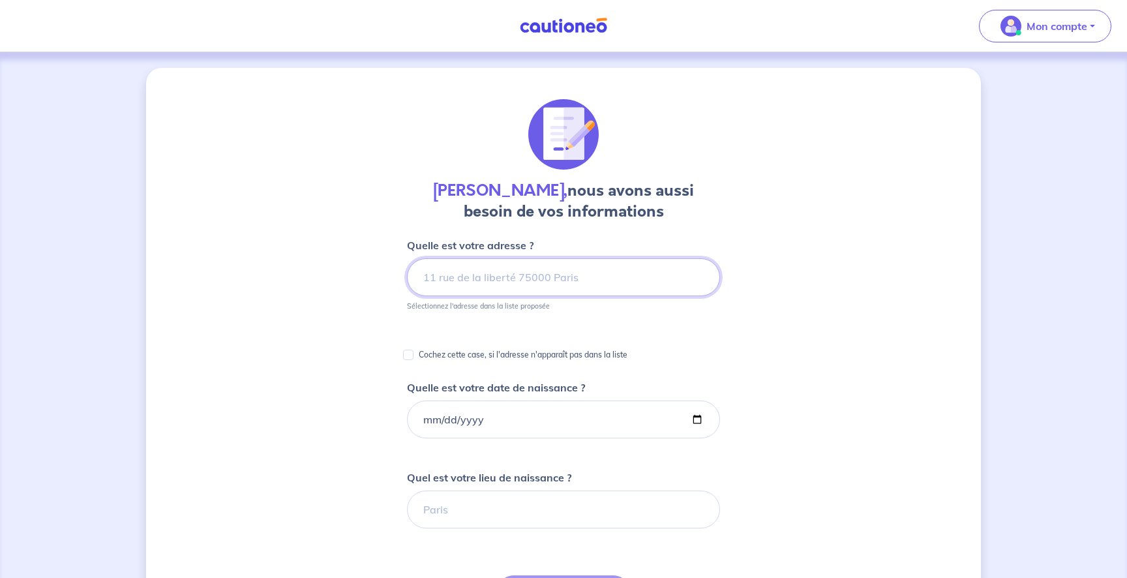
click at [514, 286] on input at bounding box center [563, 277] width 313 height 38
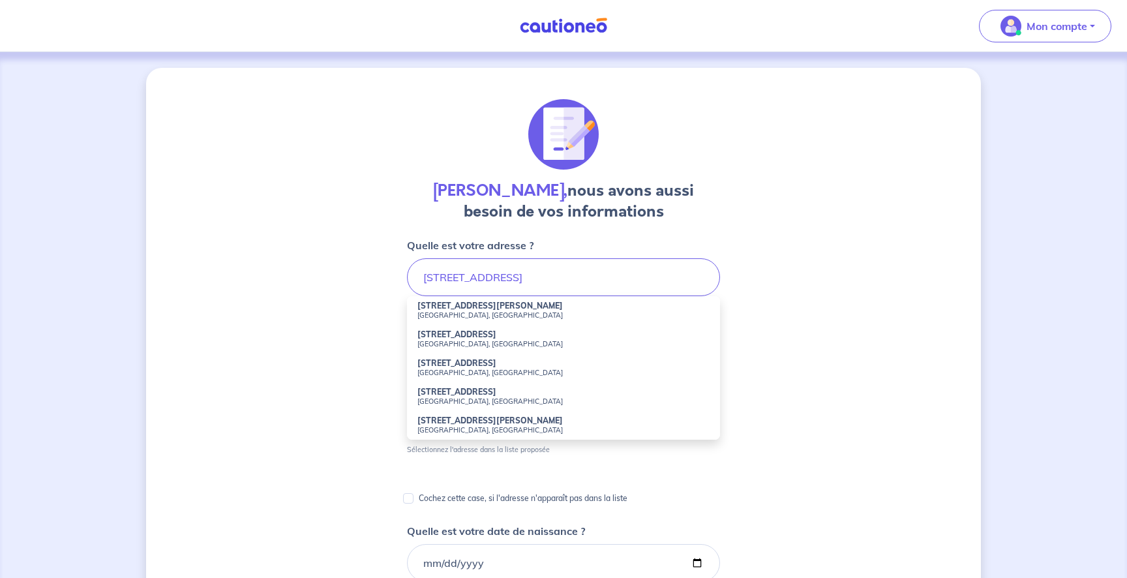
click at [644, 312] on small "[GEOGRAPHIC_DATA], [GEOGRAPHIC_DATA]" at bounding box center [563, 314] width 292 height 9
type input "[STREET_ADDRESS][PERSON_NAME]"
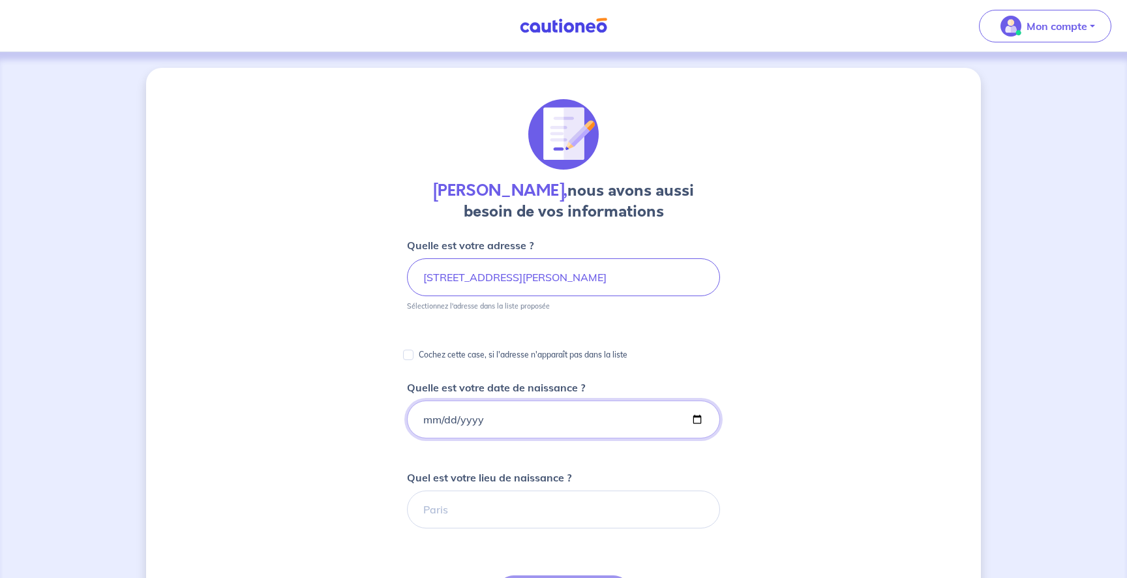
click at [458, 414] on input "Quelle est votre date de naissance ?" at bounding box center [563, 419] width 313 height 38
type input "[DATE]"
click at [505, 507] on input "Quel est votre lieu de naissance ?" at bounding box center [563, 509] width 313 height 38
type input "p"
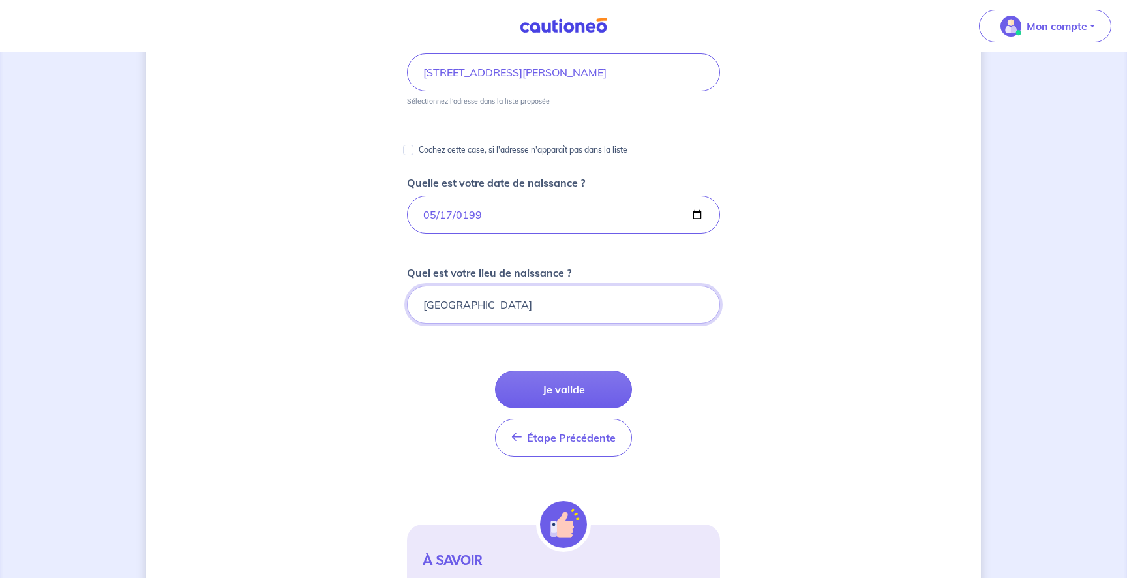
scroll to position [237, 0]
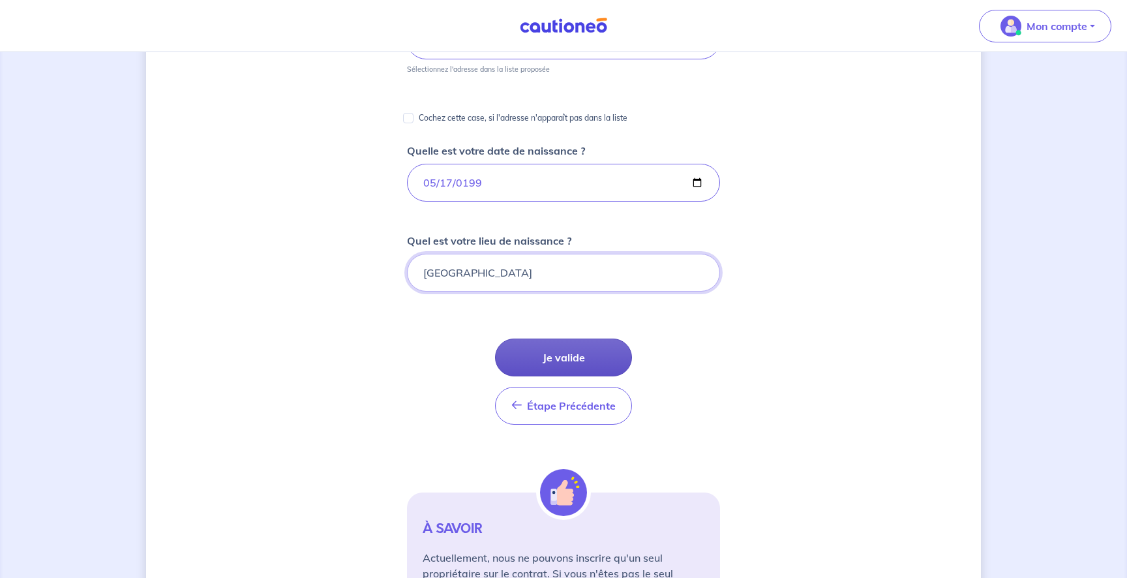
type input "[GEOGRAPHIC_DATA]"
click at [578, 358] on button "Je valide" at bounding box center [563, 357] width 137 height 38
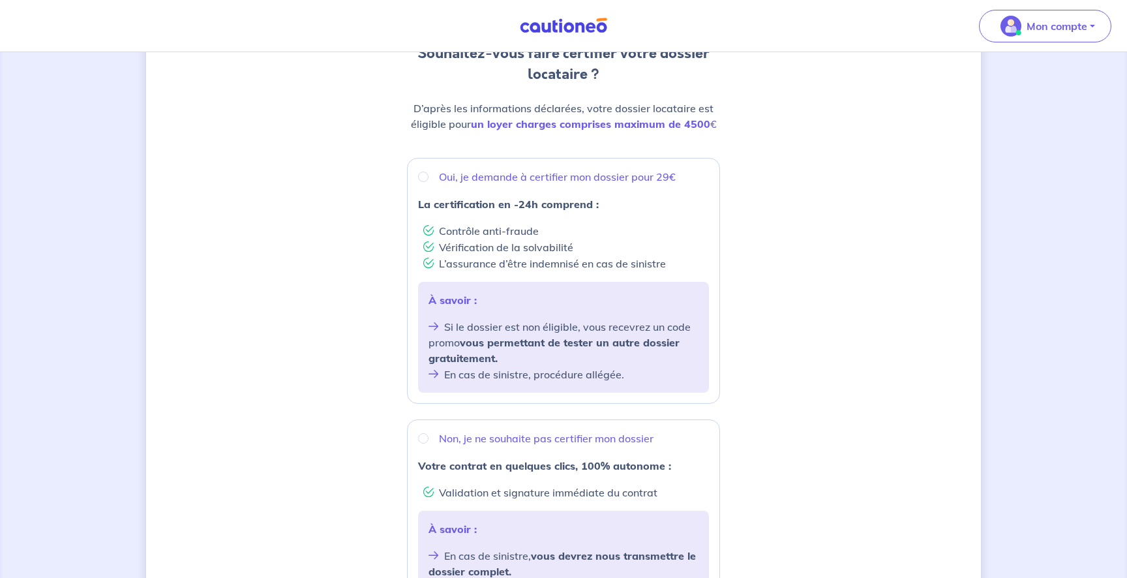
scroll to position [143, 0]
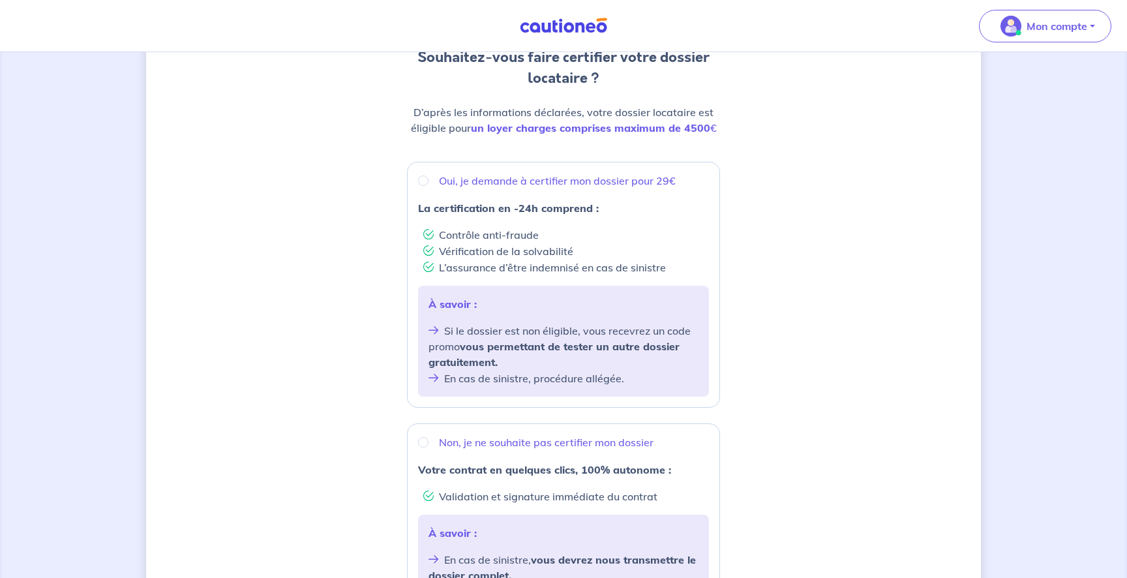
click at [421, 188] on div "Oui, je demande à certifier mon dossier pour 29€" at bounding box center [563, 181] width 291 height 17
radio input "true"
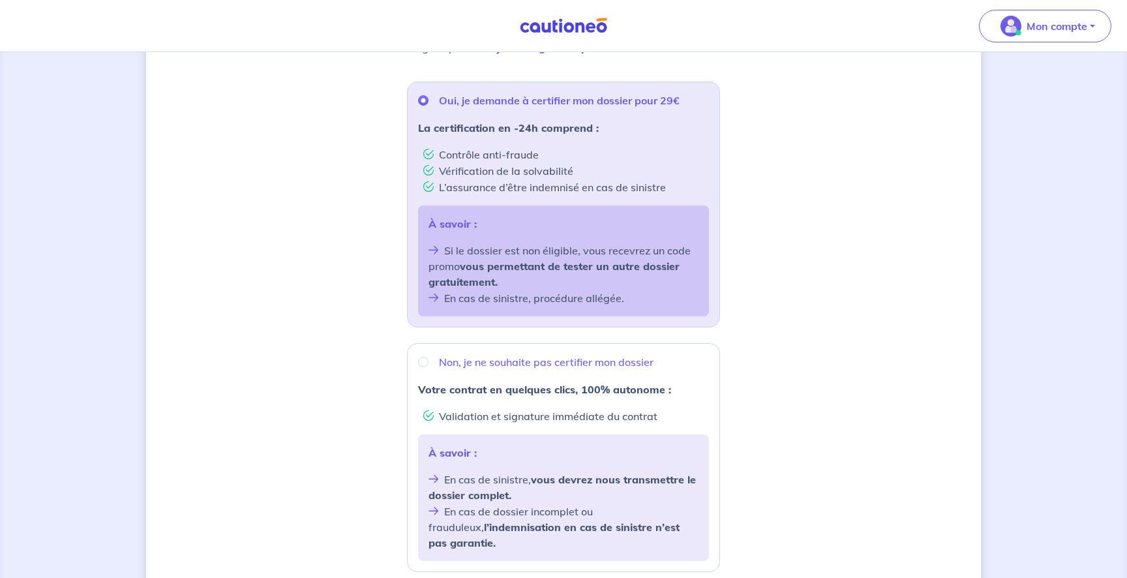
scroll to position [398, 0]
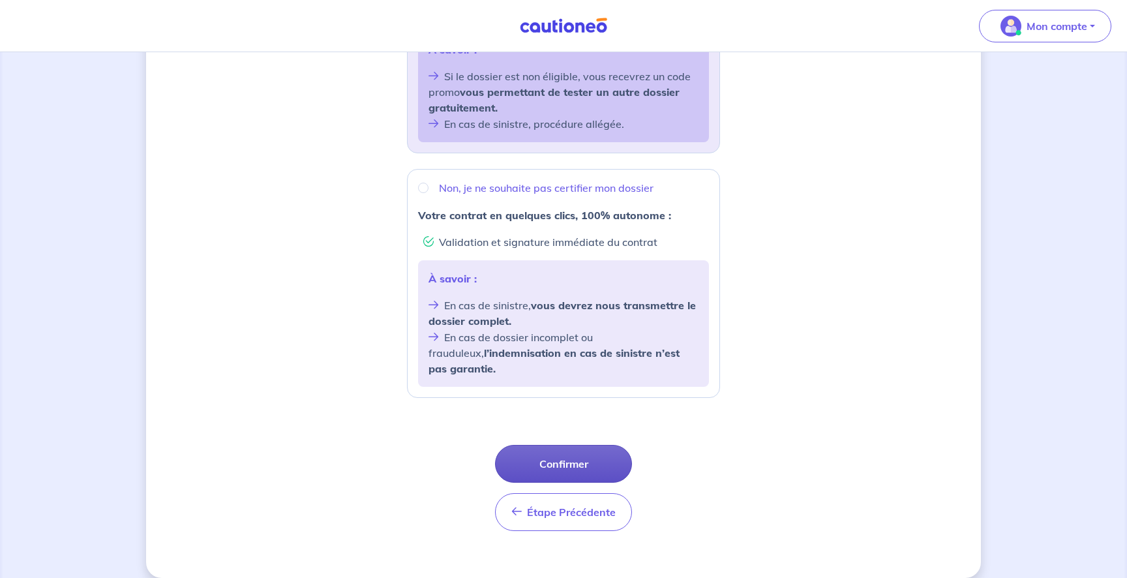
click at [558, 445] on button "Confirmer" at bounding box center [563, 464] width 137 height 38
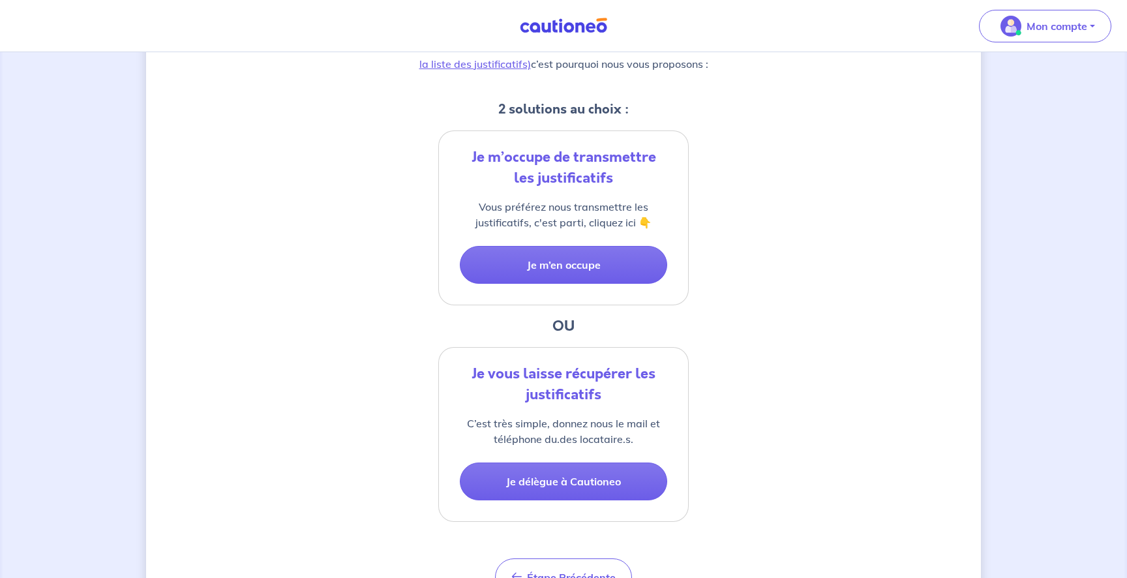
scroll to position [230, 0]
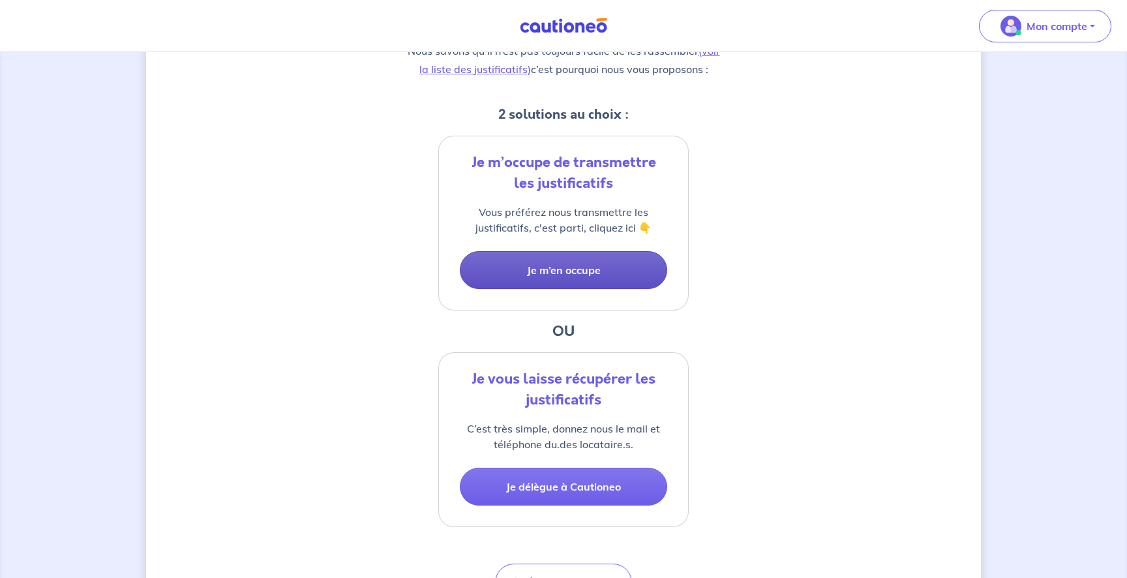
click at [563, 269] on button "Je m’en occupe" at bounding box center [563, 270] width 207 height 38
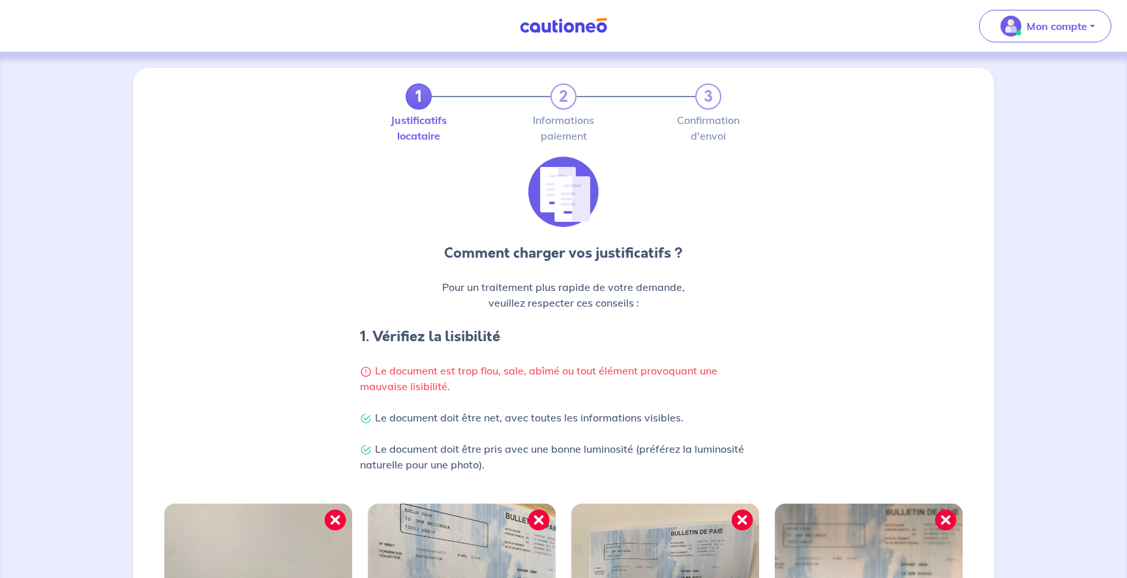
click at [540, 30] on img at bounding box center [563, 26] width 98 height 16
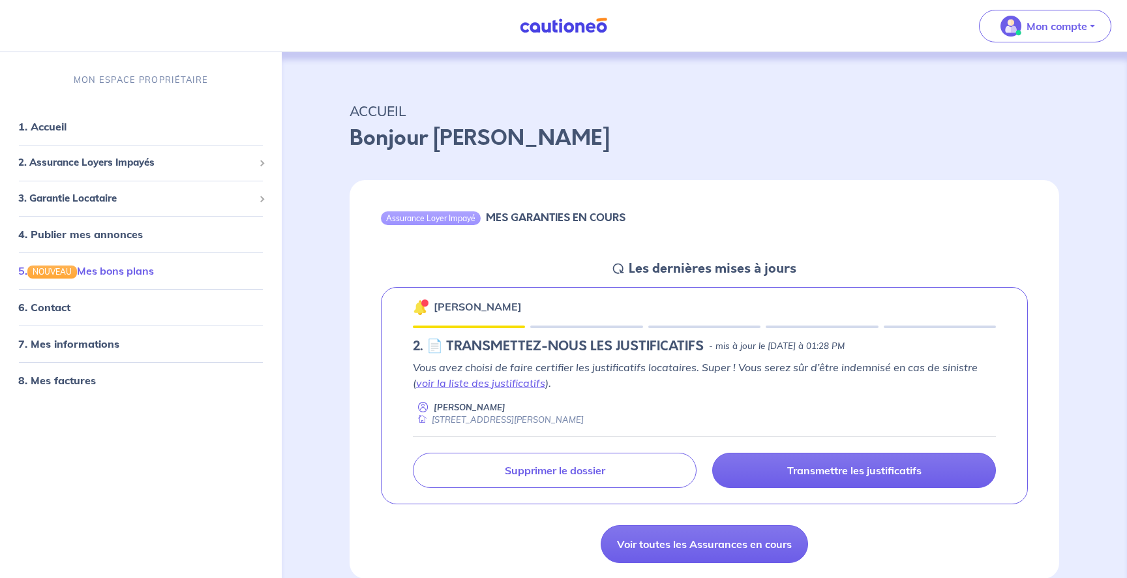
click at [153, 264] on link "5. NOUVEAU Mes bons plans" at bounding box center [86, 270] width 136 height 13
